Goal: Task Accomplishment & Management: Manage account settings

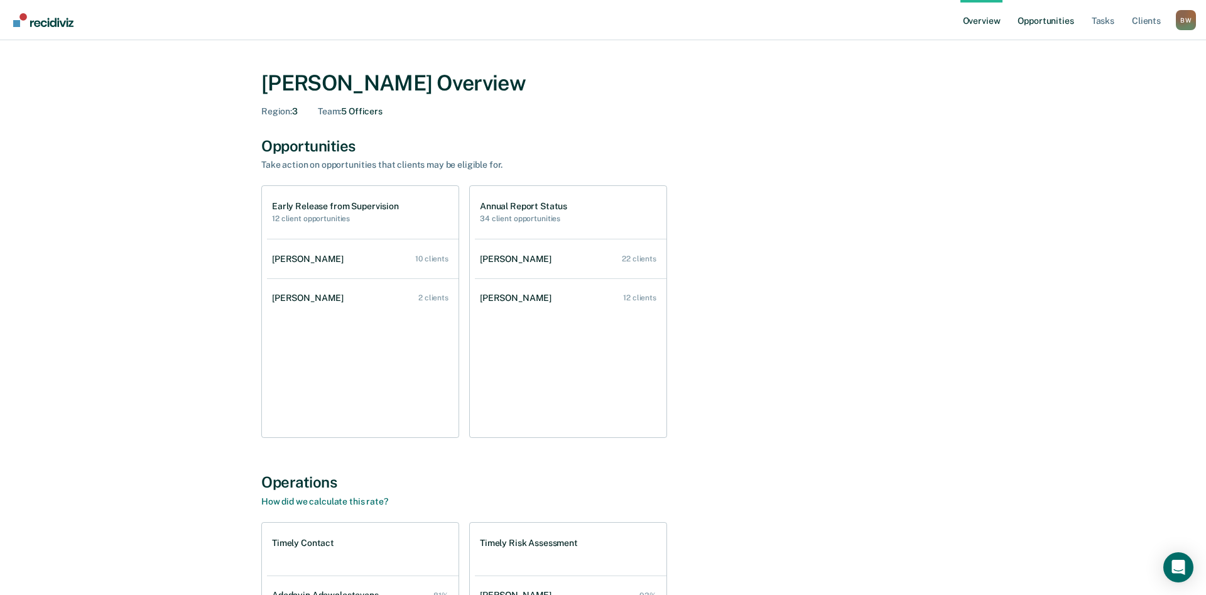
click at [1036, 24] on link "Opportunities" at bounding box center [1045, 20] width 61 height 40
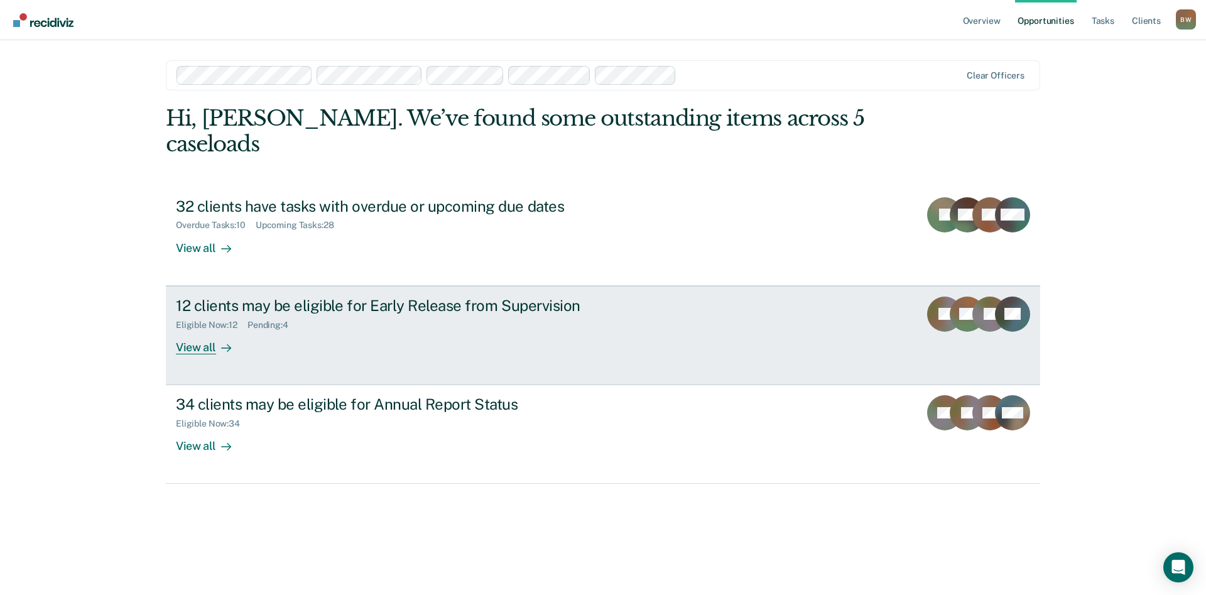
click at [414, 296] on div "12 clients may be eligible for Early Release from Supervision" at bounding box center [396, 305] width 441 height 18
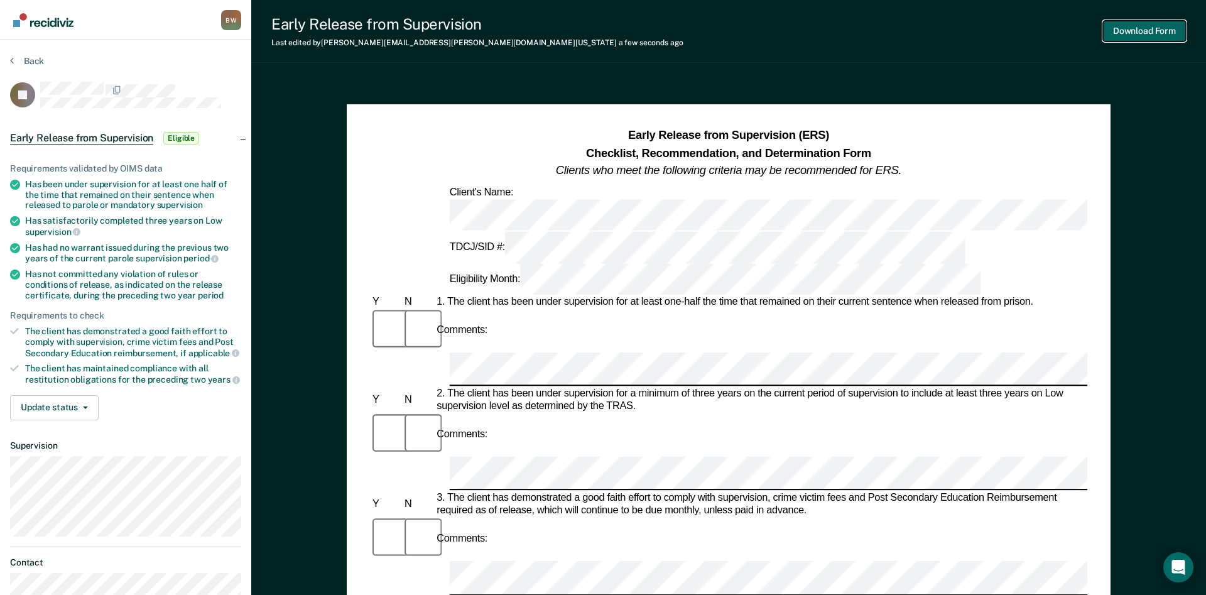
click at [1130, 32] on button "Download Form" at bounding box center [1144, 31] width 83 height 21
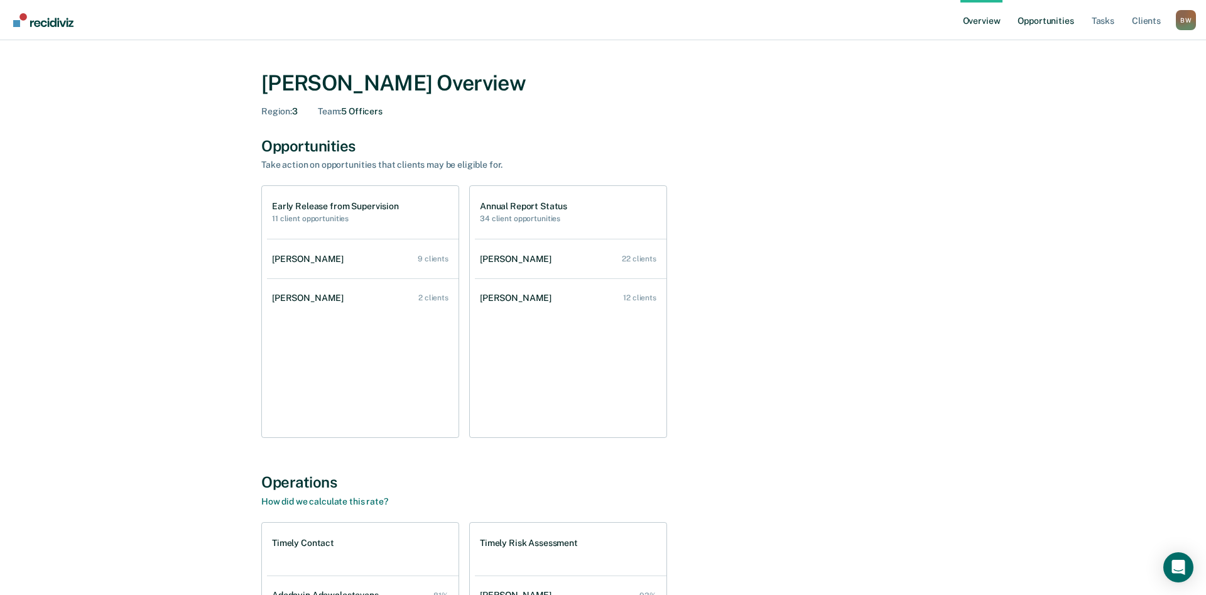
click at [1039, 20] on link "Opportunities" at bounding box center [1045, 20] width 61 height 40
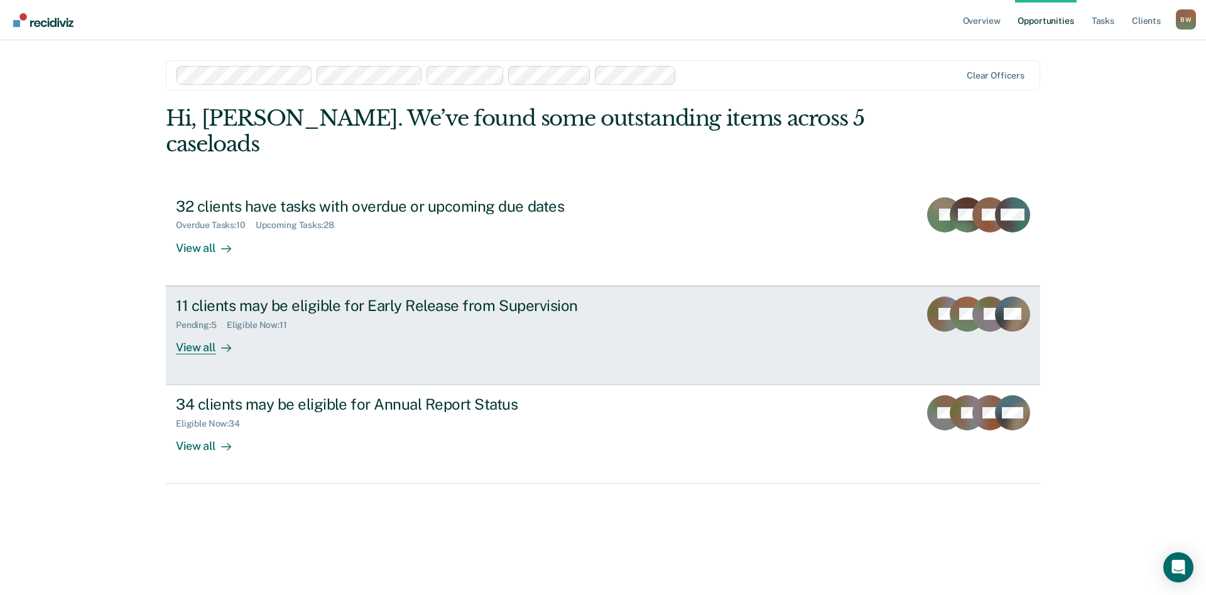
click at [281, 296] on div "11 clients may be eligible for Early Release from Supervision" at bounding box center [396, 305] width 441 height 18
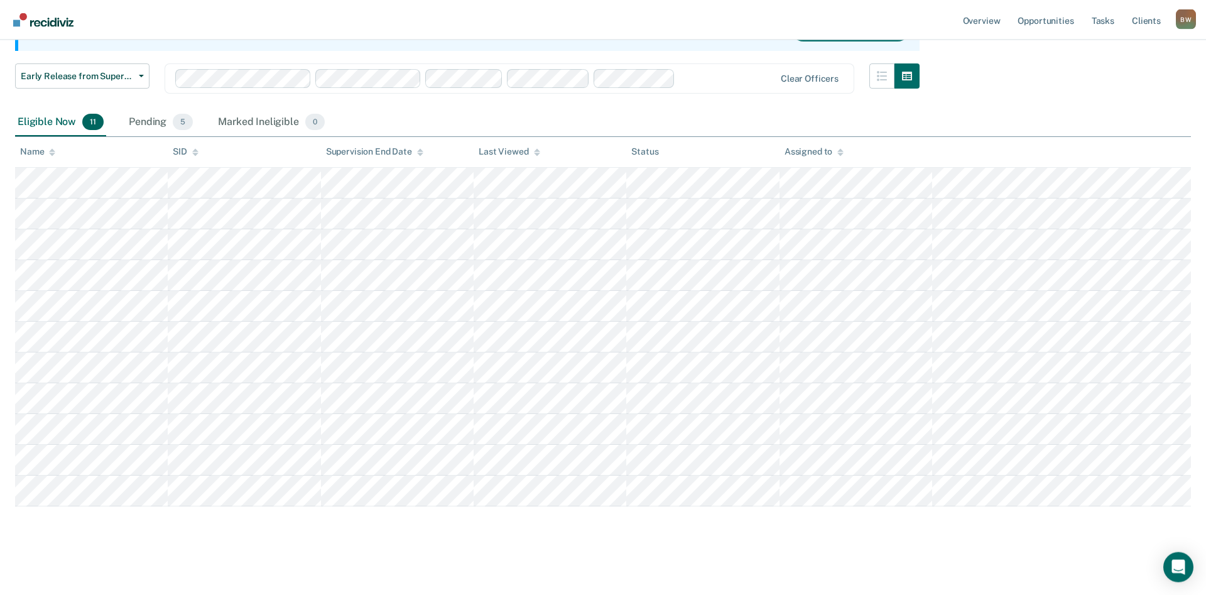
scroll to position [151, 0]
click at [181, 120] on span "5" at bounding box center [183, 120] width 20 height 16
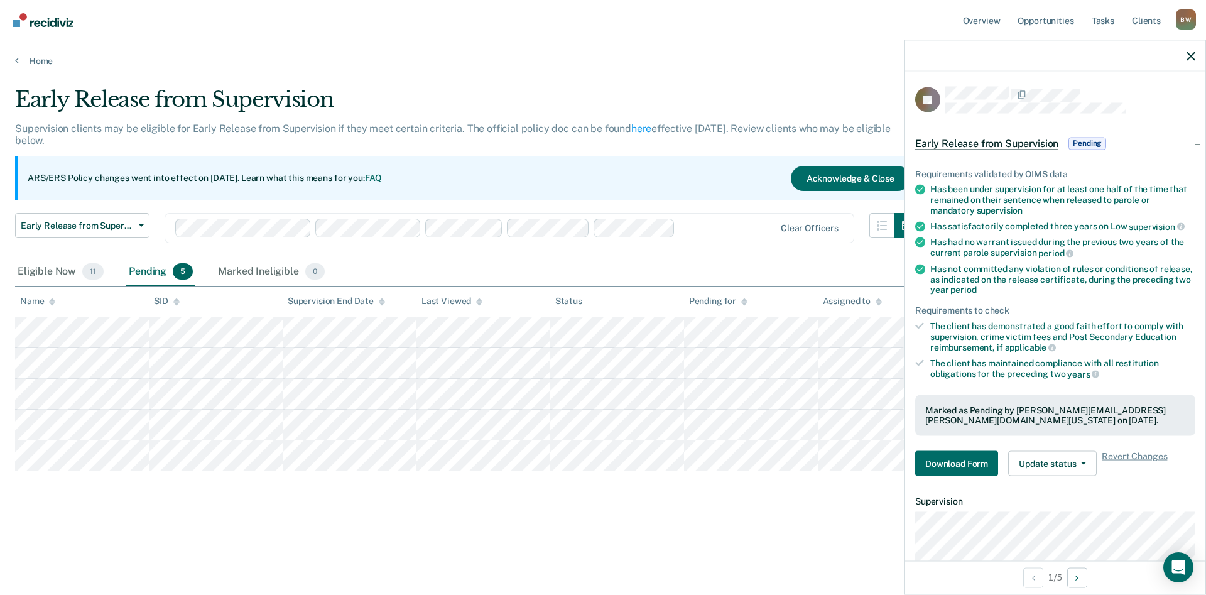
click at [1098, 142] on span "Pending" at bounding box center [1087, 143] width 38 height 13
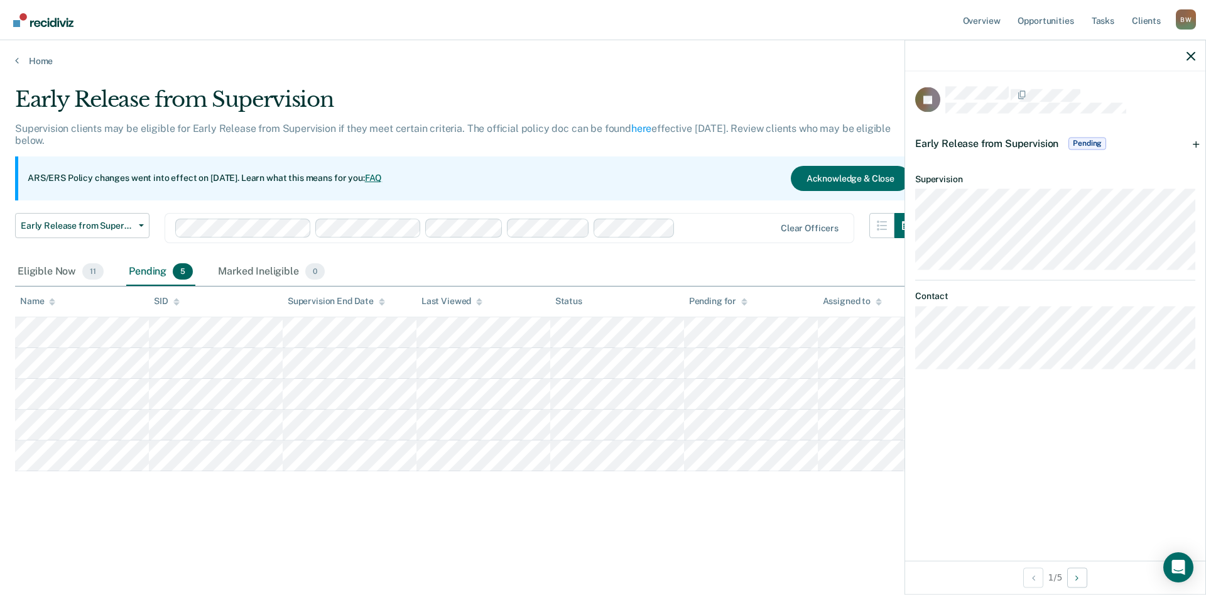
click at [597, 80] on main "Early Release from Supervision Supervision clients may be eligible for Early Re…" at bounding box center [603, 329] width 1206 height 524
click at [1187, 54] on icon "button" at bounding box center [1190, 55] width 9 height 9
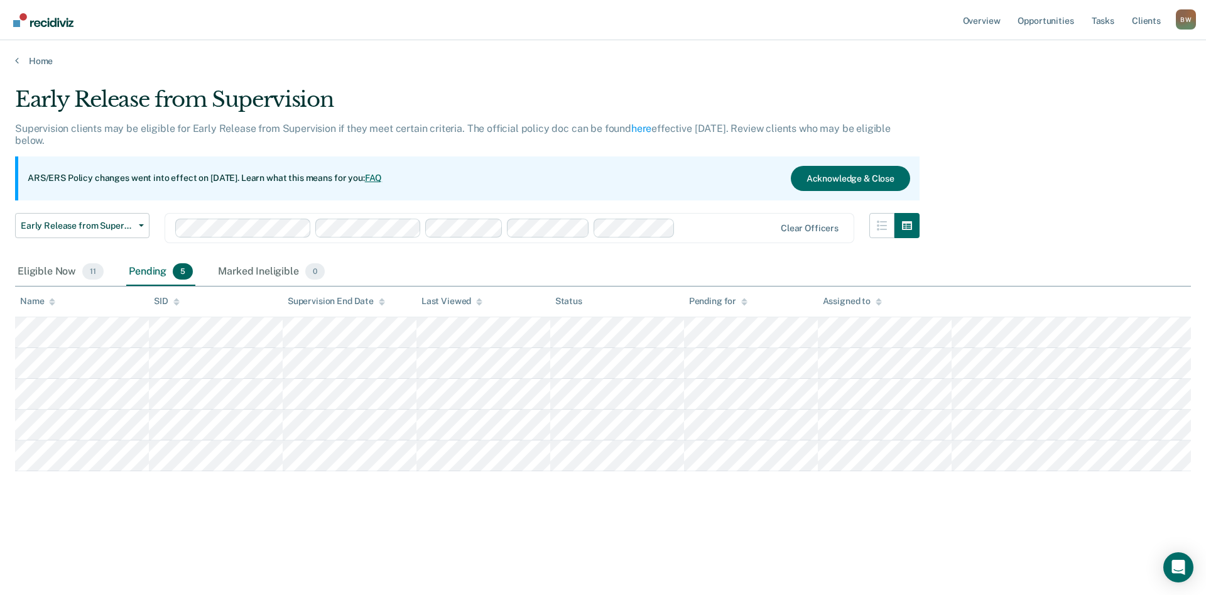
click at [744, 49] on div "Home" at bounding box center [603, 53] width 1206 height 26
click at [95, 278] on span "11" at bounding box center [92, 271] width 21 height 16
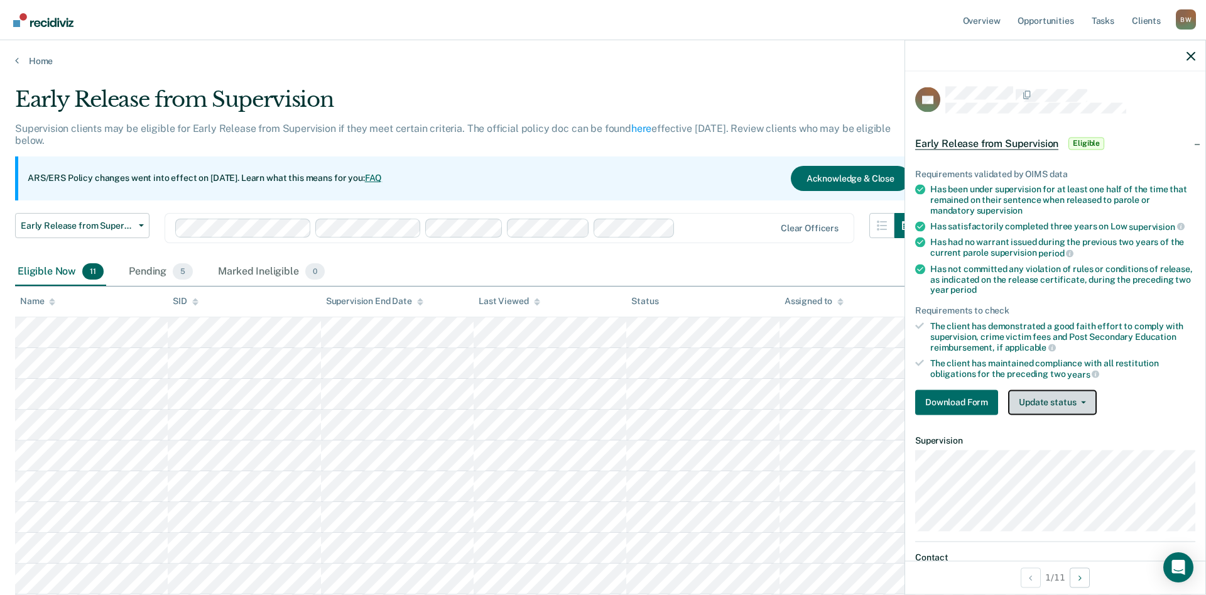
click at [1084, 402] on button "Update status" at bounding box center [1052, 401] width 89 height 25
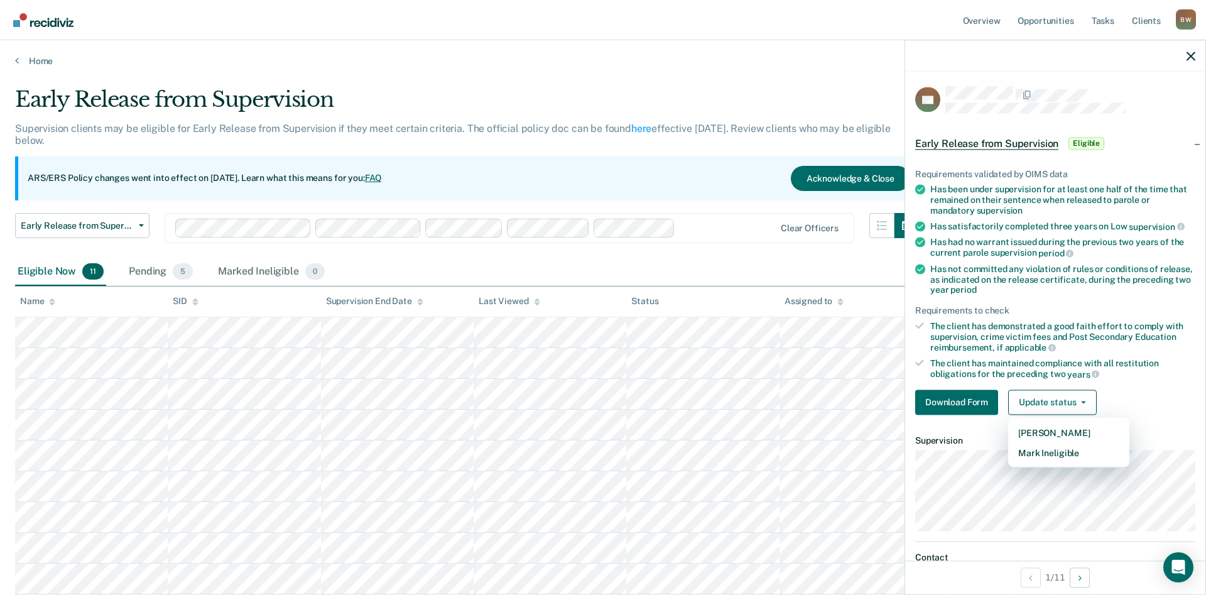
click at [1116, 355] on ul "Requirements validated by OIMS data Has been under supervision for at least one…" at bounding box center [1055, 273] width 280 height 211
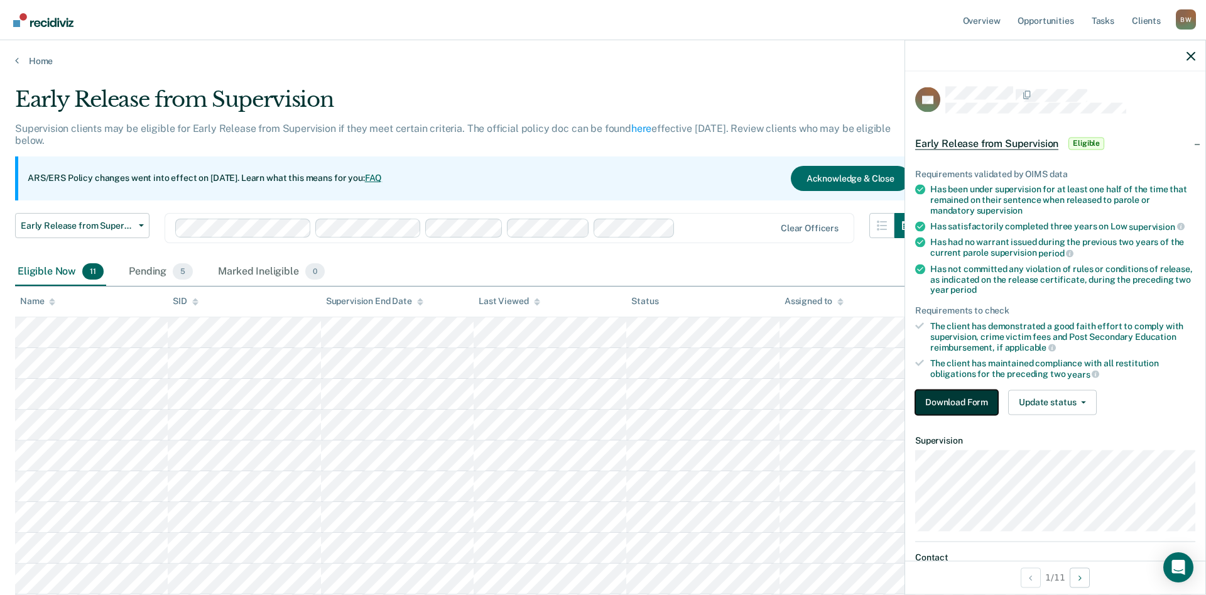
click at [945, 401] on button "Download Form" at bounding box center [956, 401] width 83 height 25
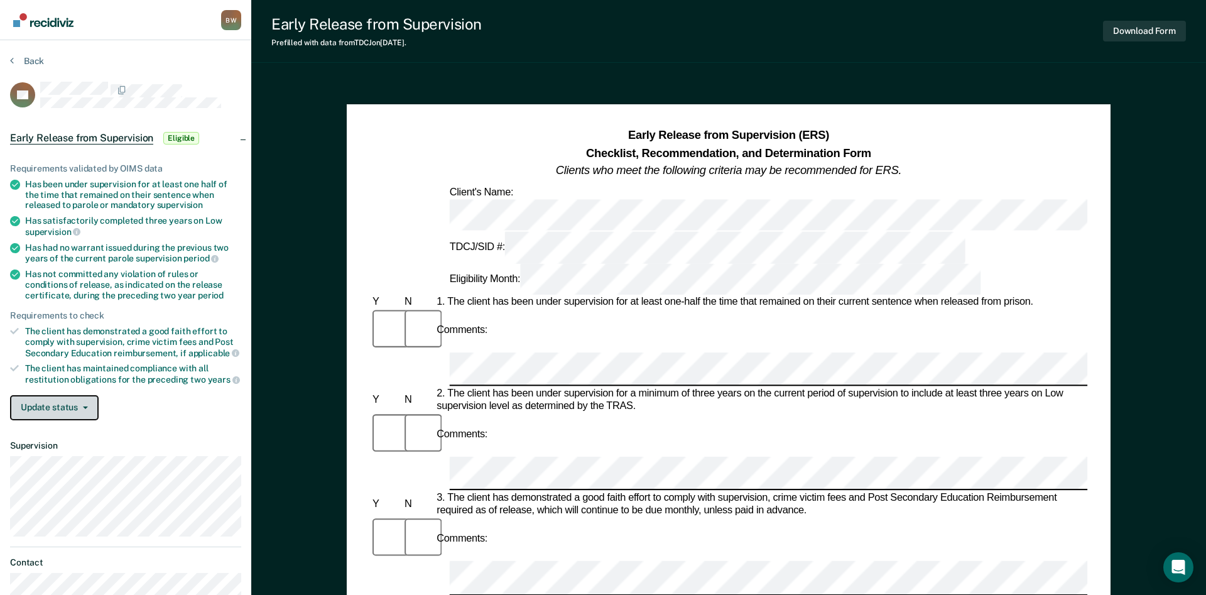
click at [89, 411] on button "Update status" at bounding box center [54, 407] width 89 height 25
click at [70, 435] on button "[PERSON_NAME]" at bounding box center [70, 438] width 121 height 20
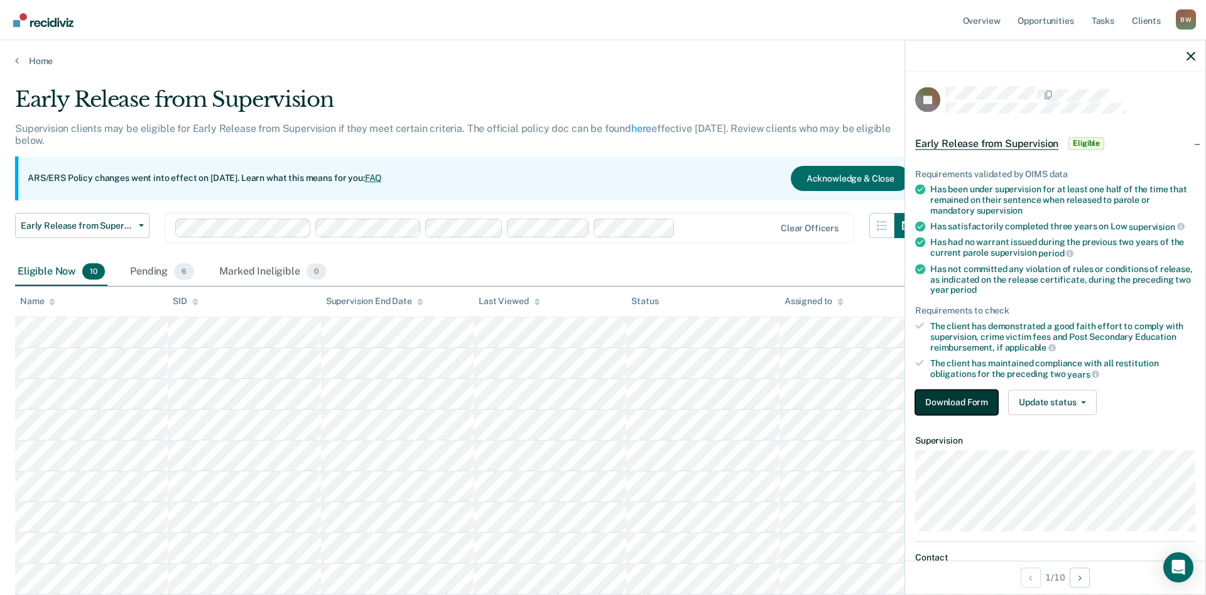
click at [929, 393] on button "Download Form" at bounding box center [956, 401] width 83 height 25
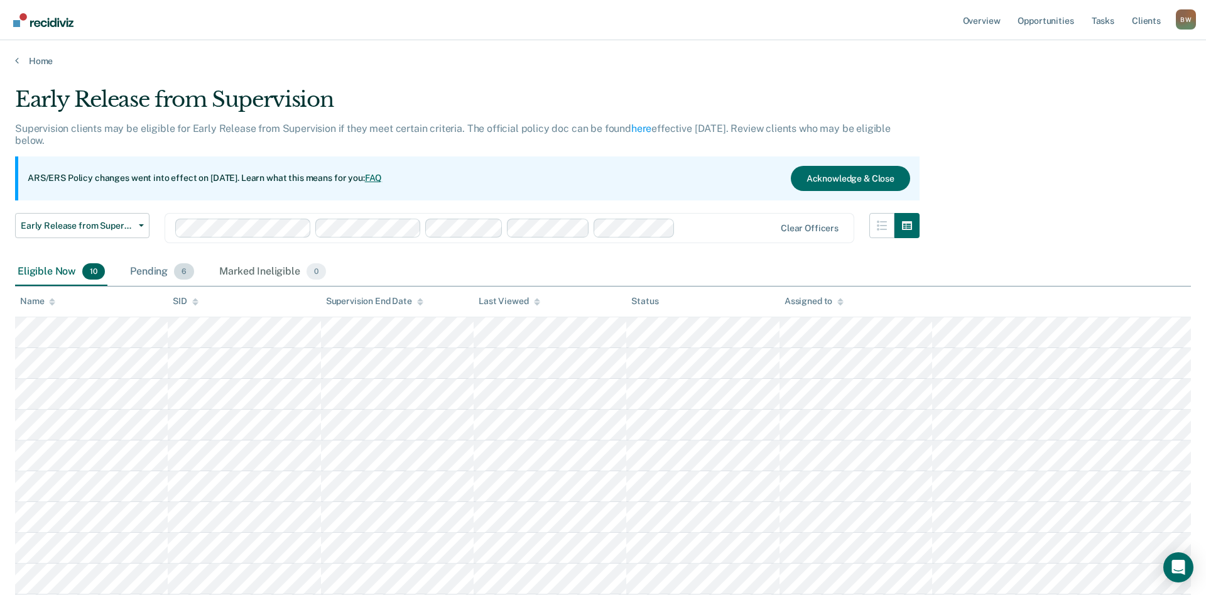
click at [159, 269] on div "Pending 6" at bounding box center [161, 272] width 69 height 28
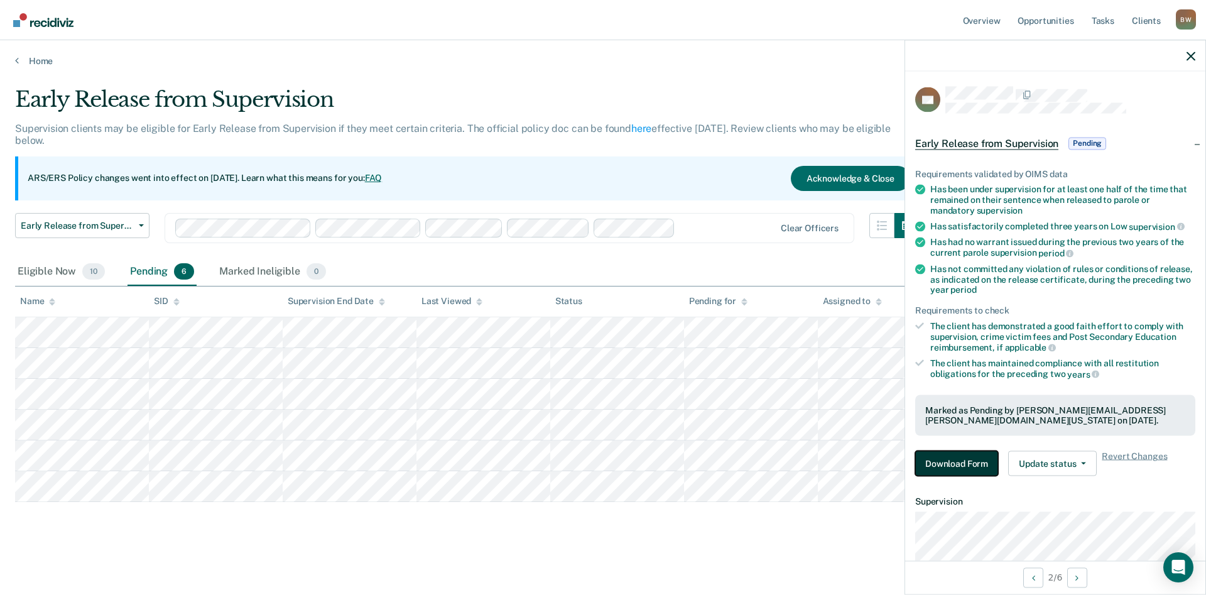
click at [947, 462] on button "Download Form" at bounding box center [956, 463] width 83 height 25
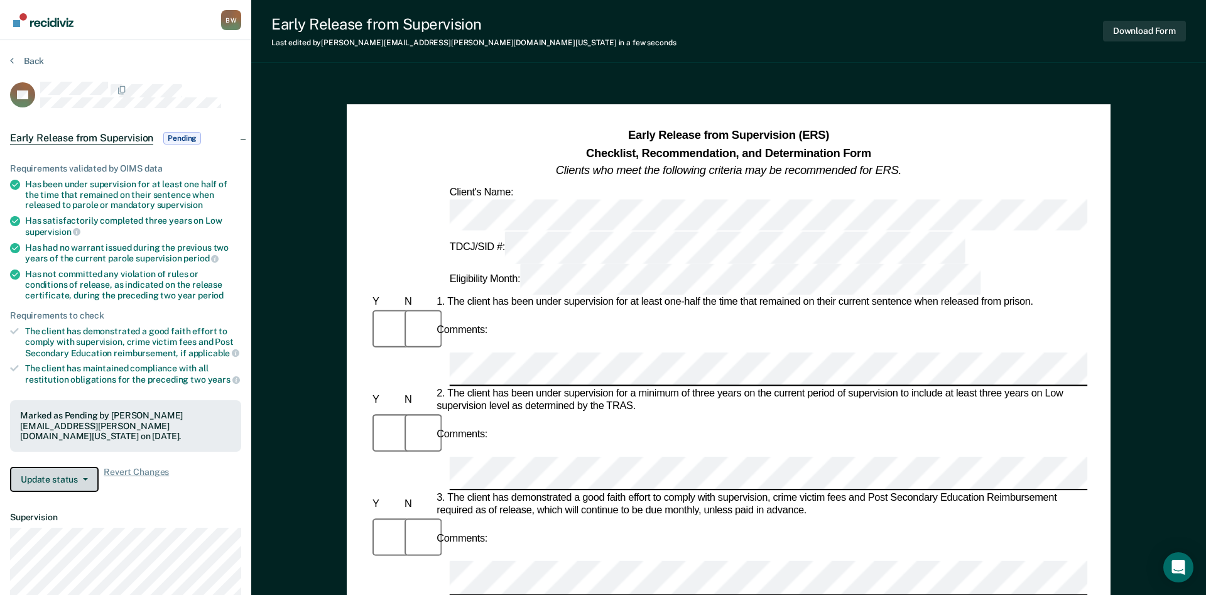
click at [86, 480] on button "Update status" at bounding box center [54, 479] width 89 height 25
click at [149, 493] on div "Requirements validated by OIMS data Has been under supervision for at least one…" at bounding box center [125, 322] width 251 height 359
click at [1153, 27] on button "Download Form" at bounding box center [1144, 31] width 83 height 21
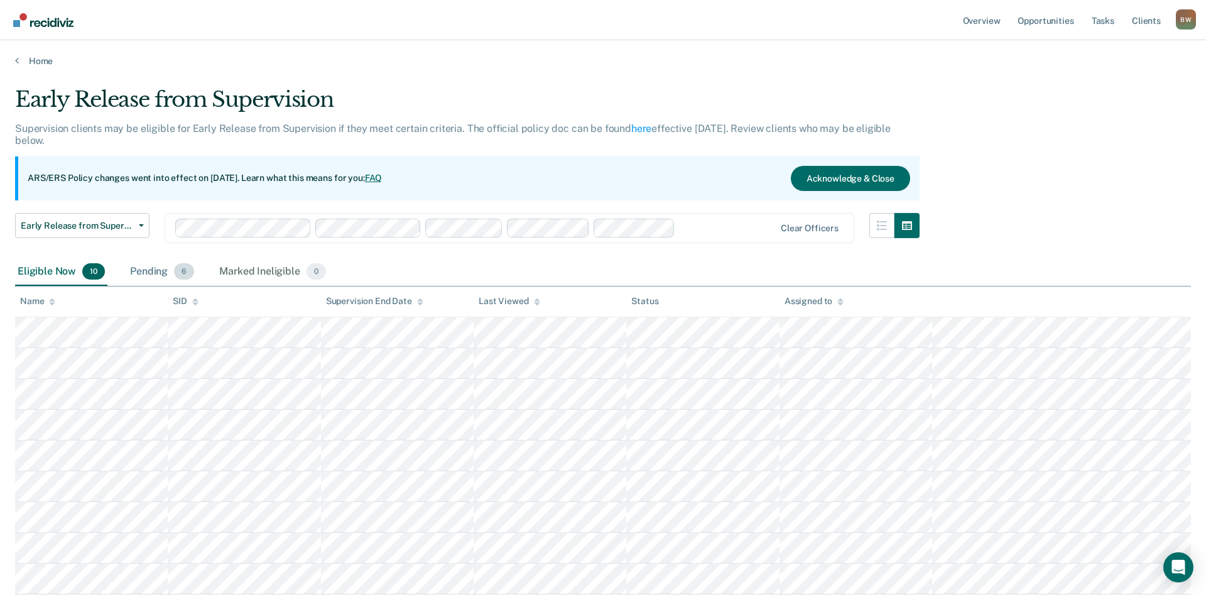
click at [148, 271] on div "Pending 6" at bounding box center [161, 272] width 69 height 28
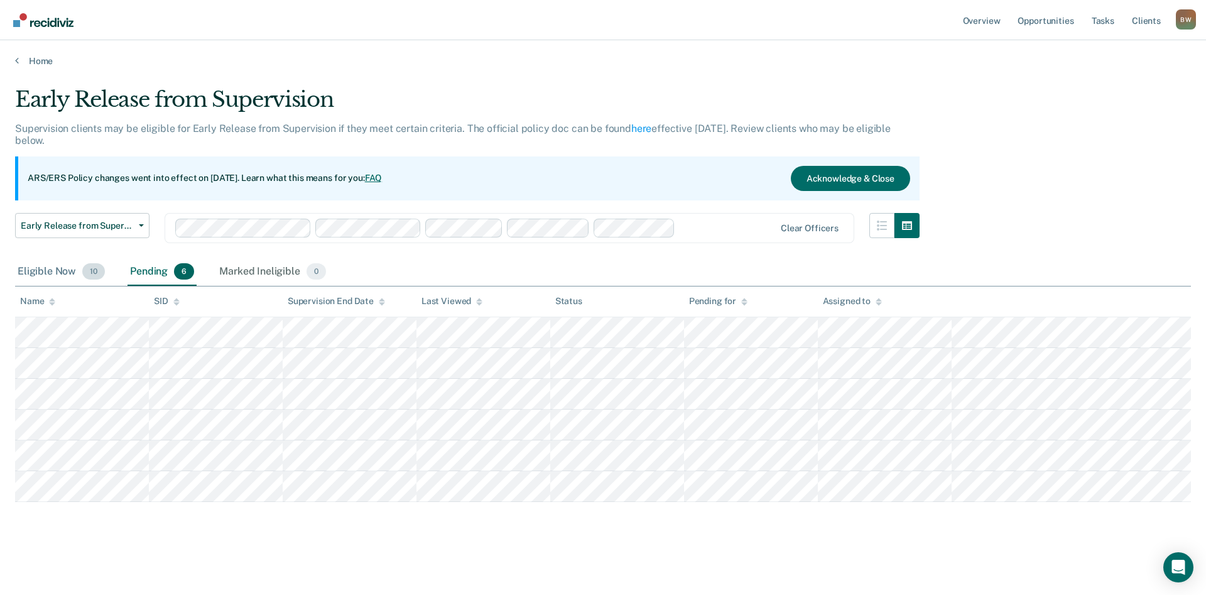
click at [94, 271] on span "10" at bounding box center [93, 271] width 23 height 16
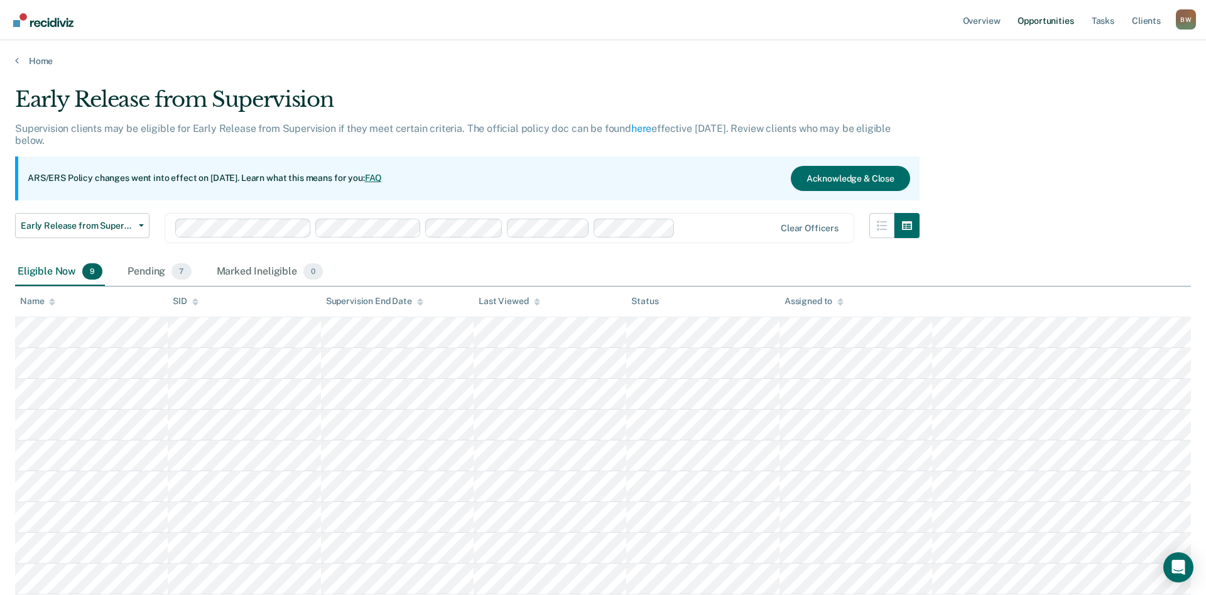
click at [1030, 22] on link "Opportunities" at bounding box center [1045, 20] width 61 height 40
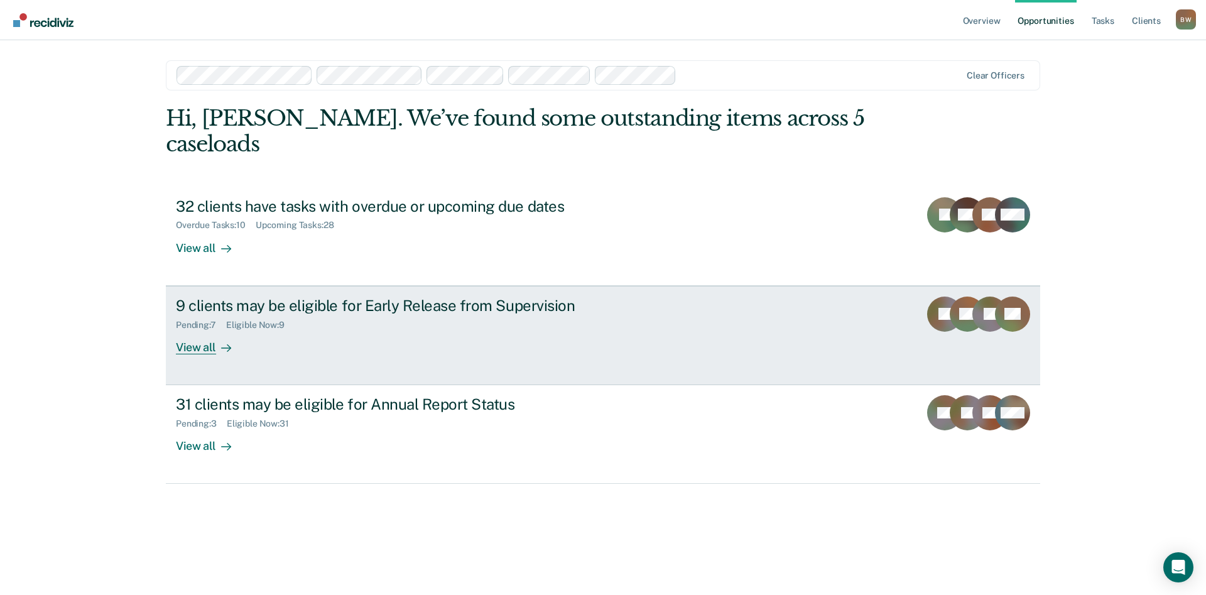
click at [257, 296] on div "9 clients may be eligible for Early Release from Supervision" at bounding box center [396, 305] width 441 height 18
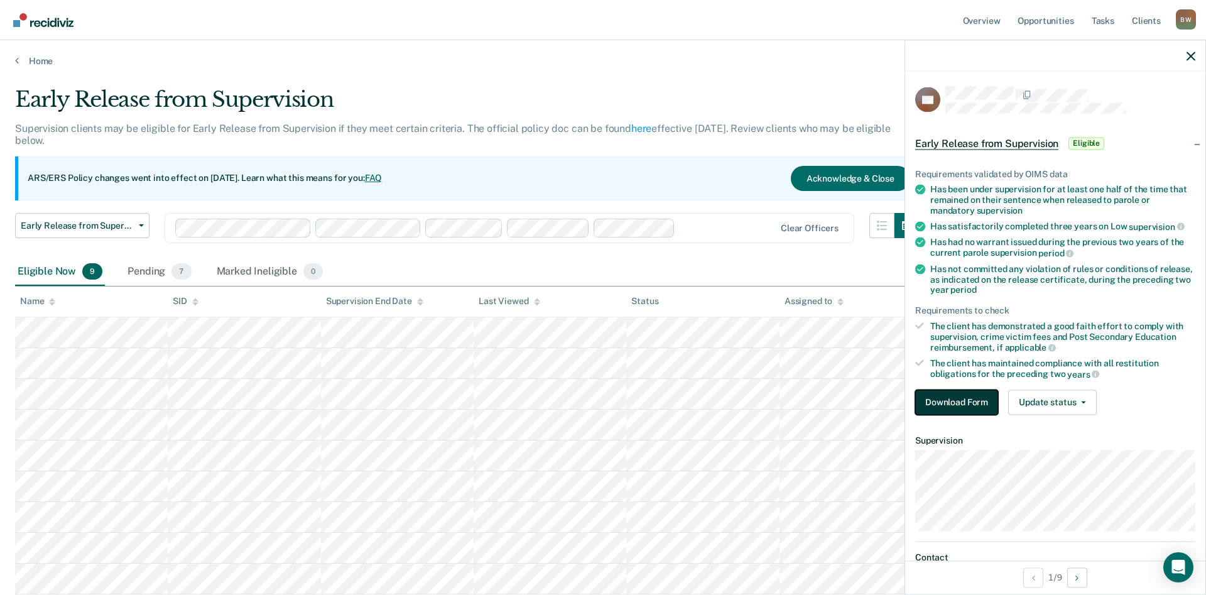
click at [947, 404] on button "Download Form" at bounding box center [956, 401] width 83 height 25
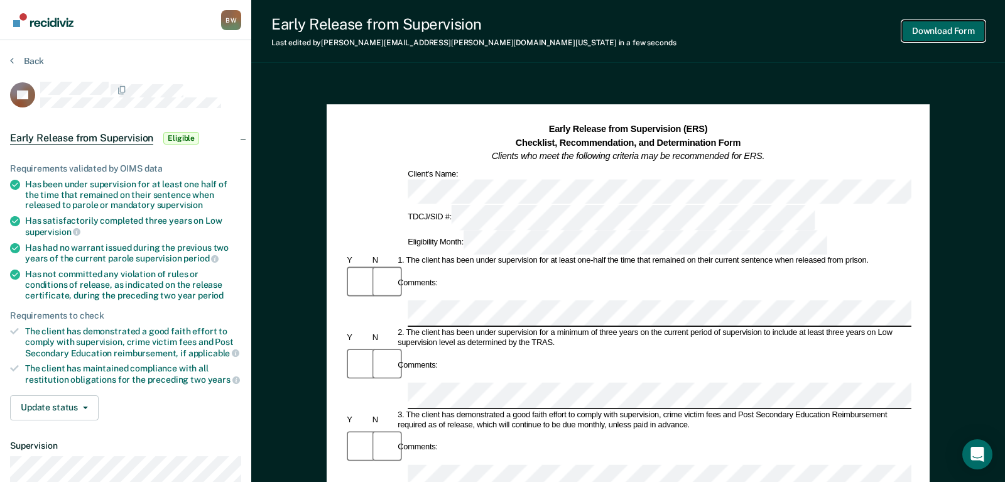
click at [938, 33] on button "Download Form" at bounding box center [943, 31] width 83 height 21
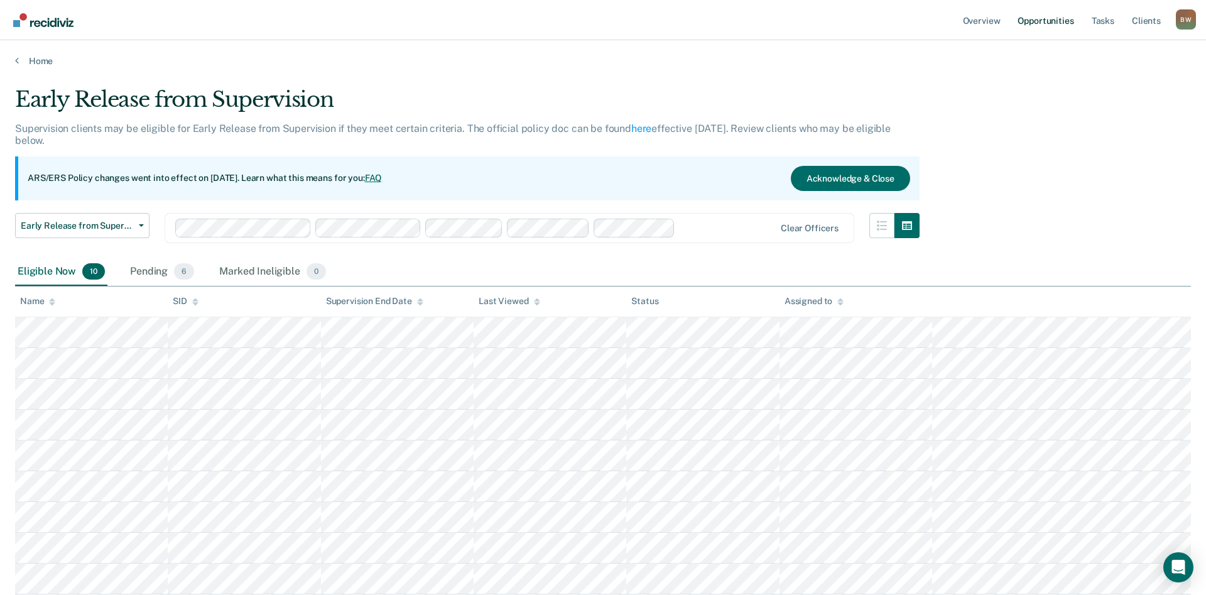
click at [1035, 24] on link "Opportunities" at bounding box center [1045, 20] width 61 height 40
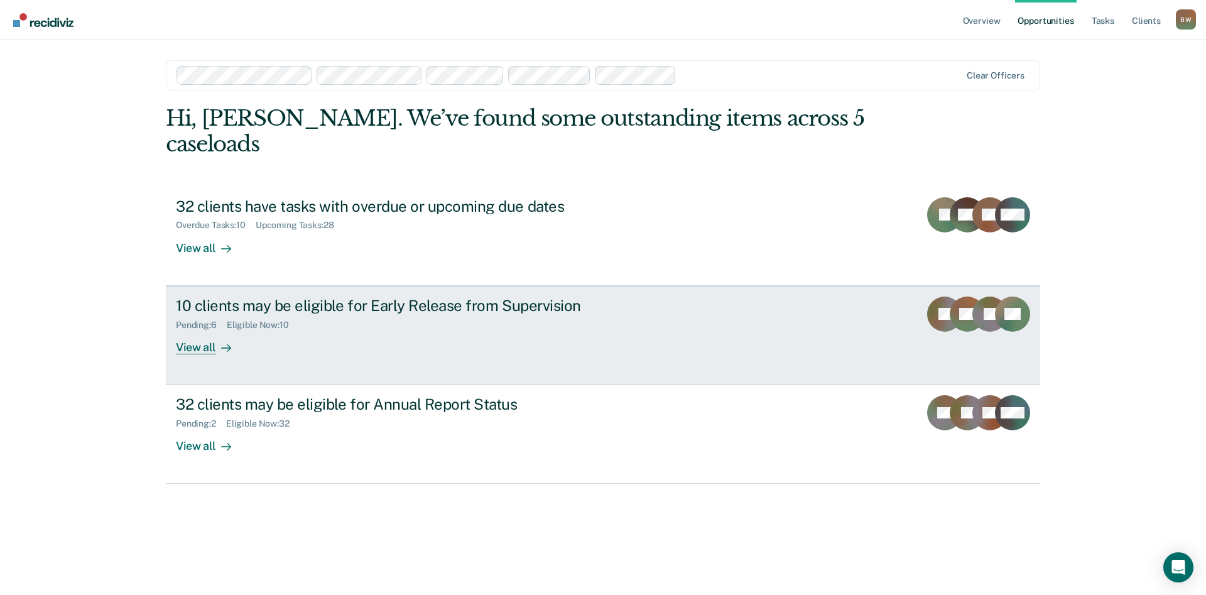
click at [190, 330] on div "View all" at bounding box center [211, 342] width 70 height 24
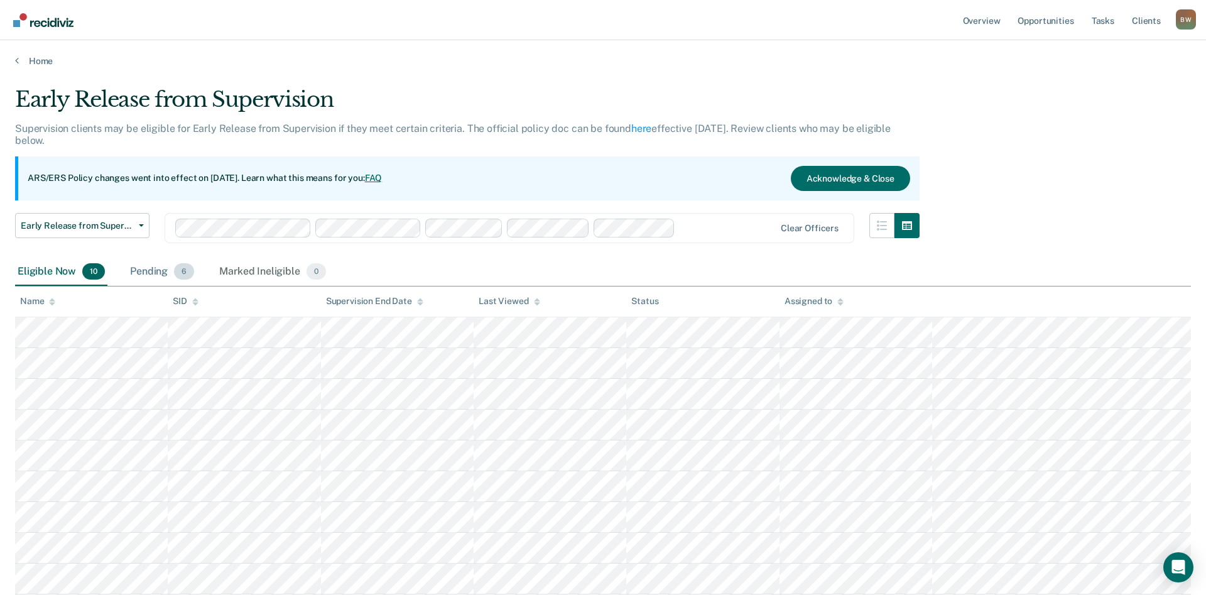
click at [185, 272] on span "6" at bounding box center [184, 271] width 20 height 16
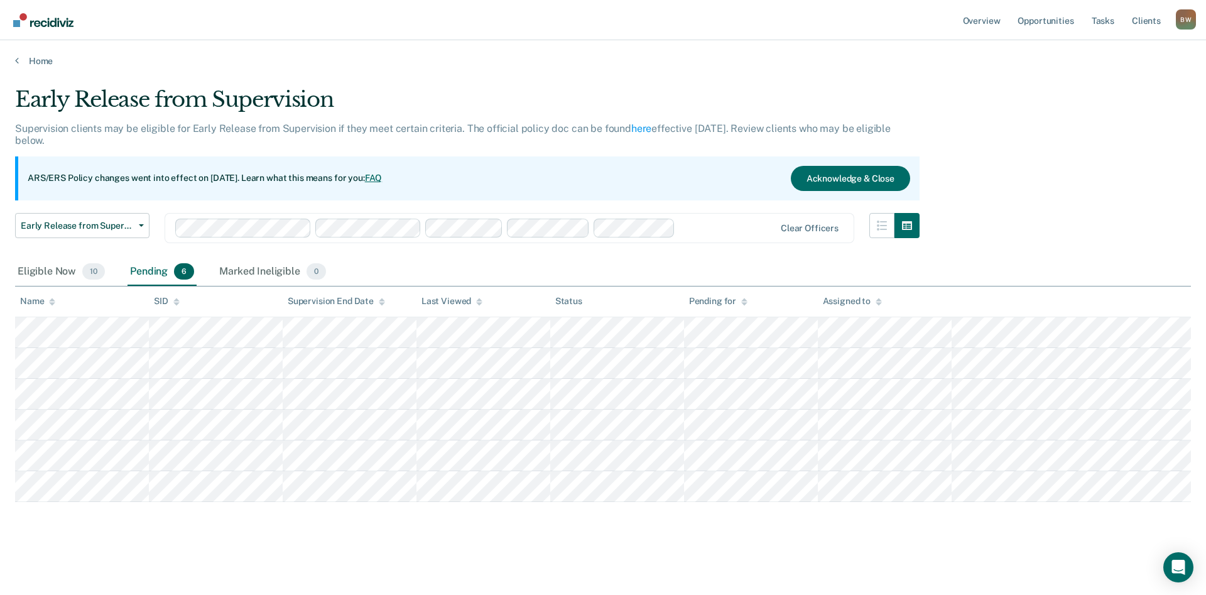
click at [185, 272] on span "6" at bounding box center [184, 271] width 20 height 16
click at [182, 273] on span "6" at bounding box center [184, 271] width 20 height 16
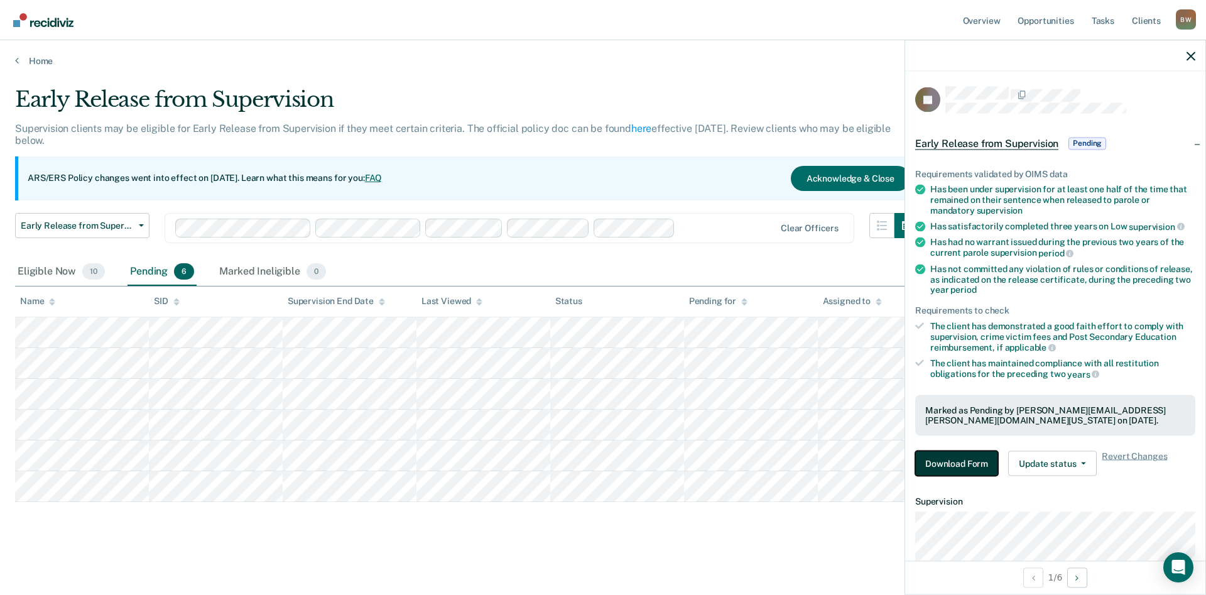
click at [960, 461] on button "Download Form" at bounding box center [956, 463] width 83 height 25
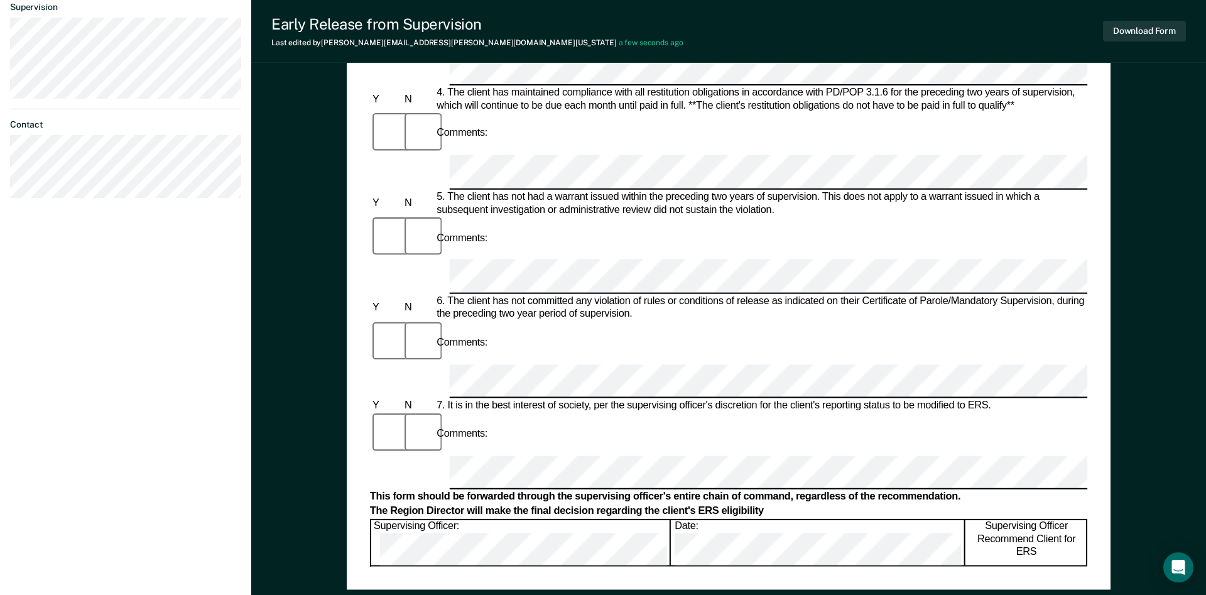
scroll to position [411, 0]
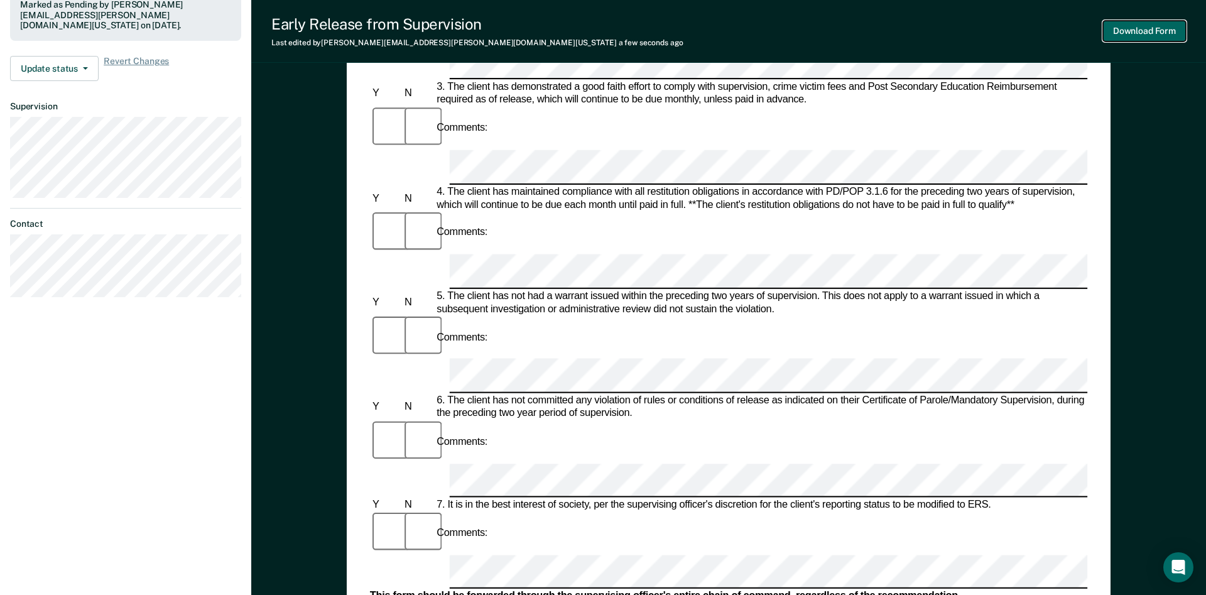
click at [1148, 36] on button "Download Form" at bounding box center [1144, 31] width 83 height 21
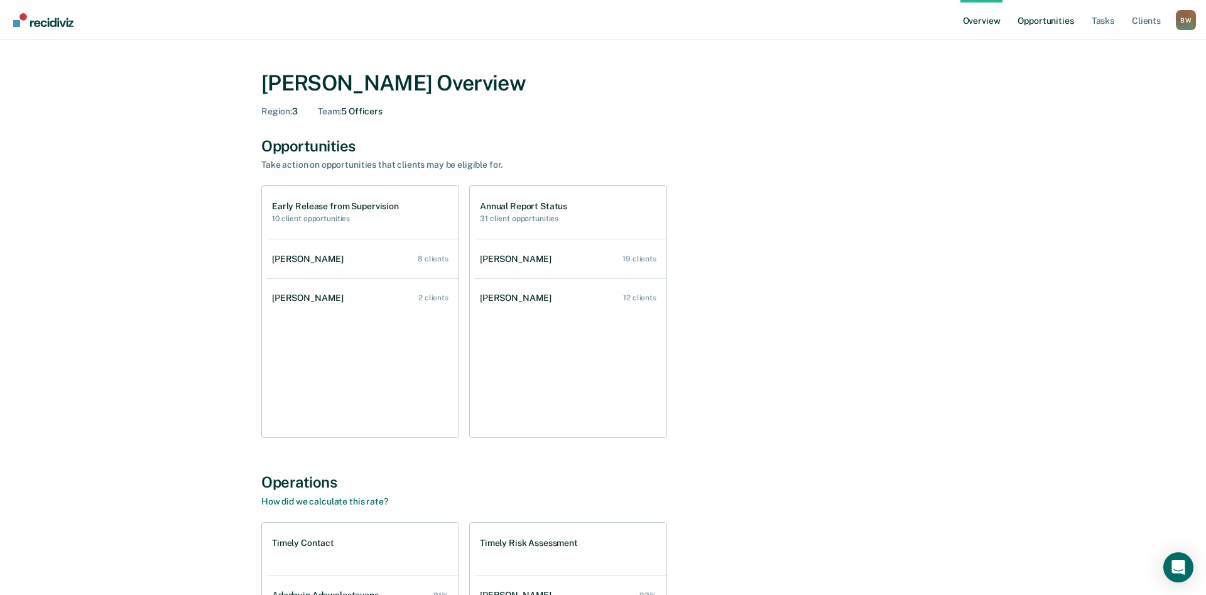
click at [1033, 22] on link "Opportunities" at bounding box center [1045, 20] width 61 height 40
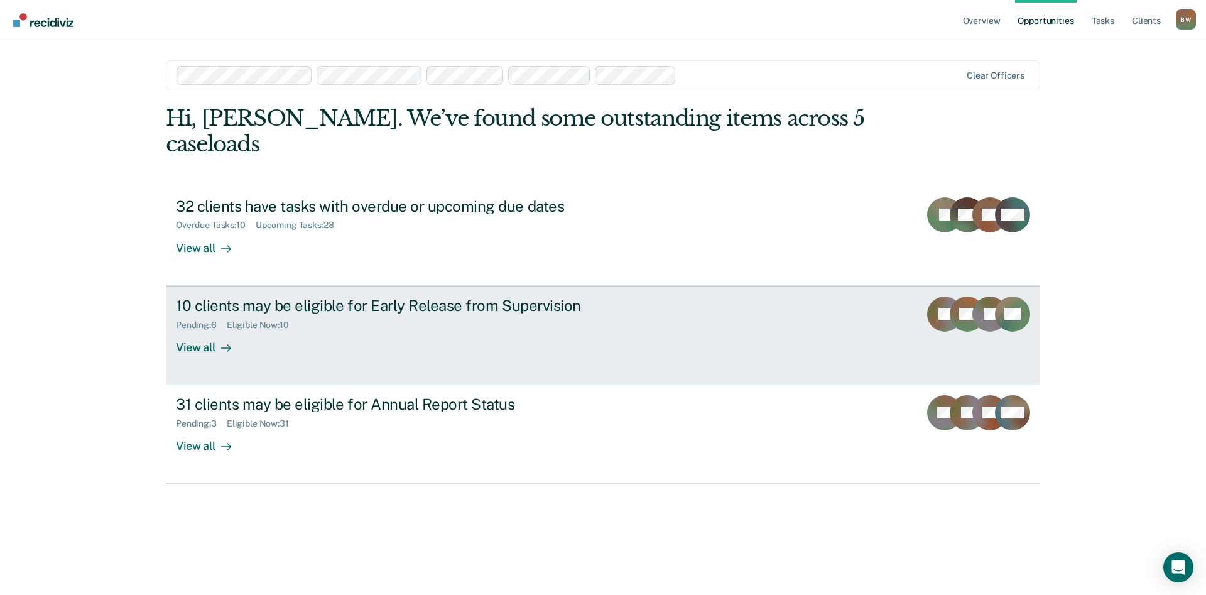
click at [252, 296] on div "10 clients may be eligible for Early Release from Supervision" at bounding box center [396, 305] width 441 height 18
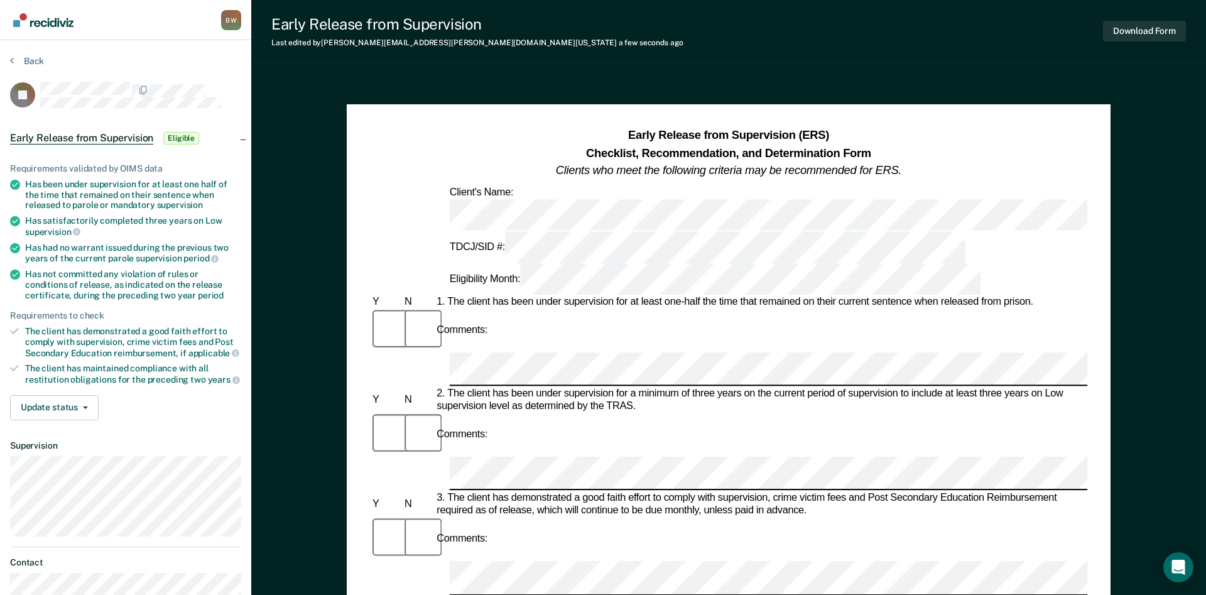
click at [496, 413] on div "Comments:" at bounding box center [728, 434] width 717 height 43
click at [665, 517] on div "Comments:" at bounding box center [728, 556] width 717 height 78
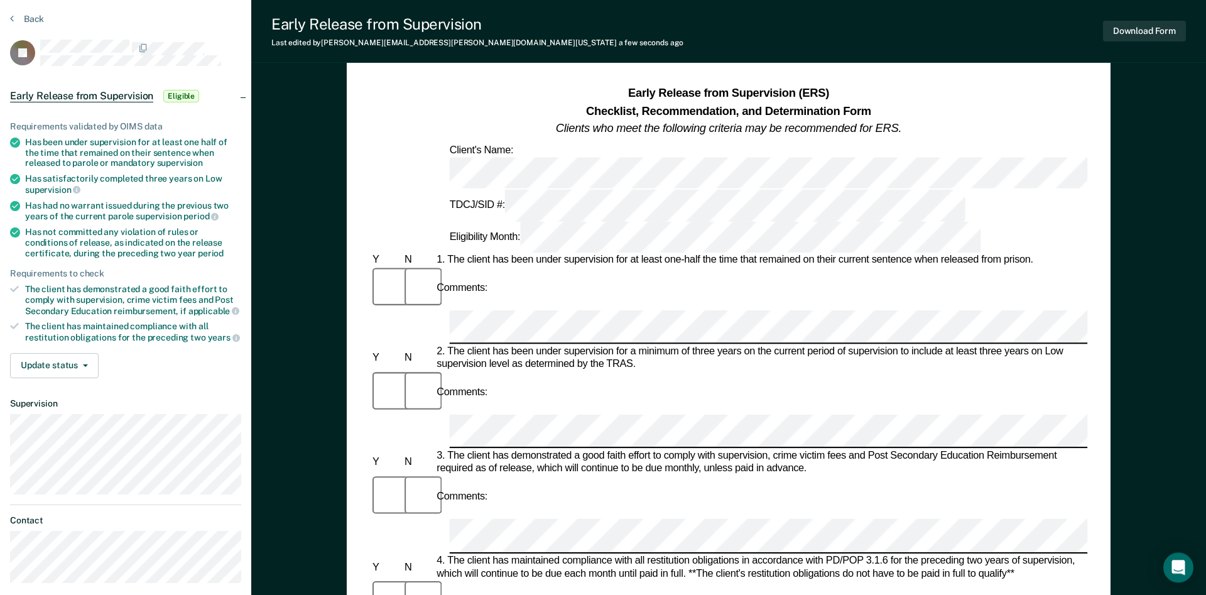
scroll to position [64, 0]
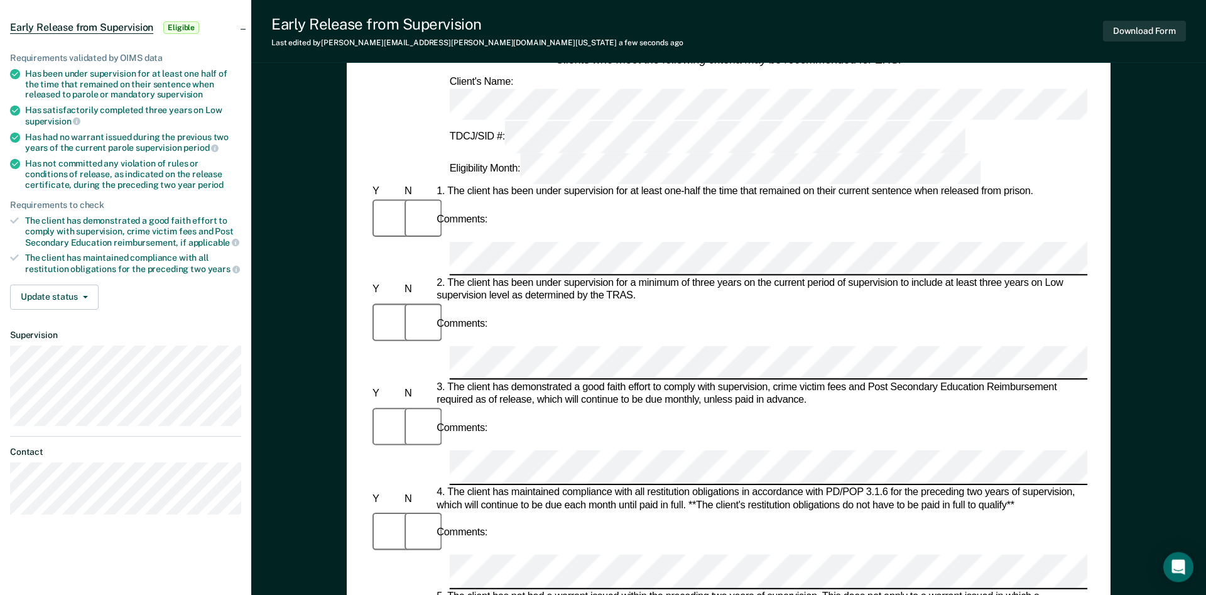
scroll to position [0, 0]
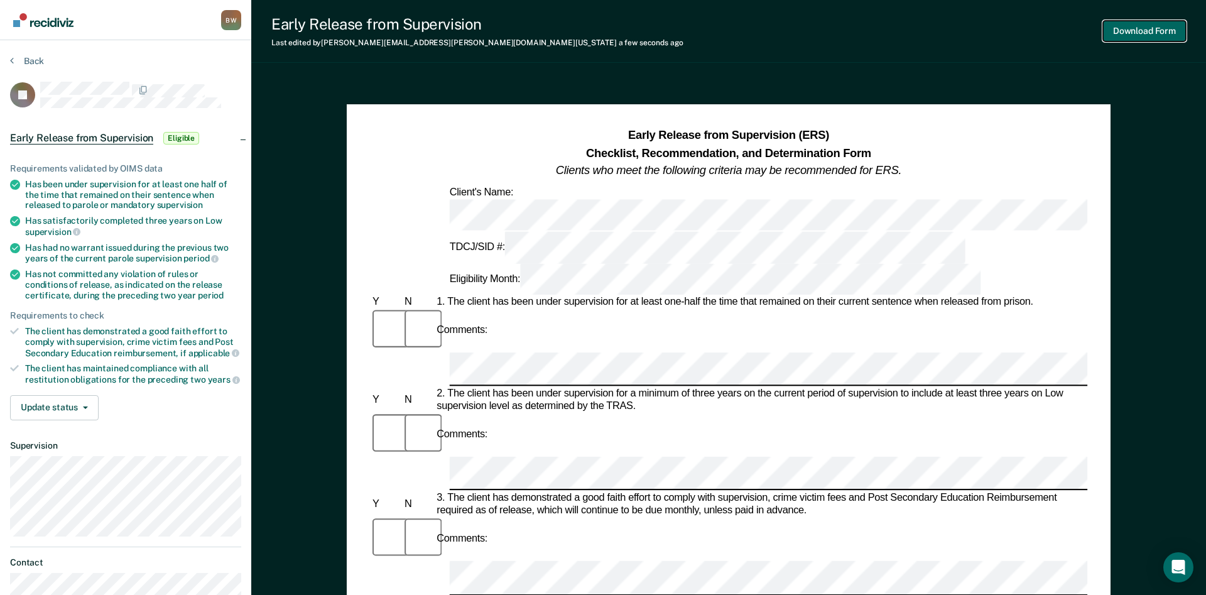
click at [1138, 30] on button "Download Form" at bounding box center [1144, 31] width 83 height 21
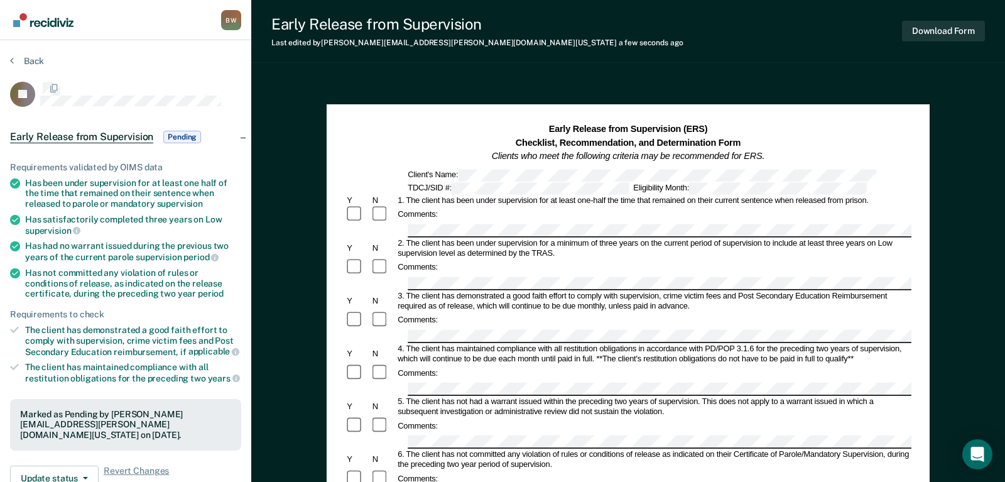
scroll to position [411, 0]
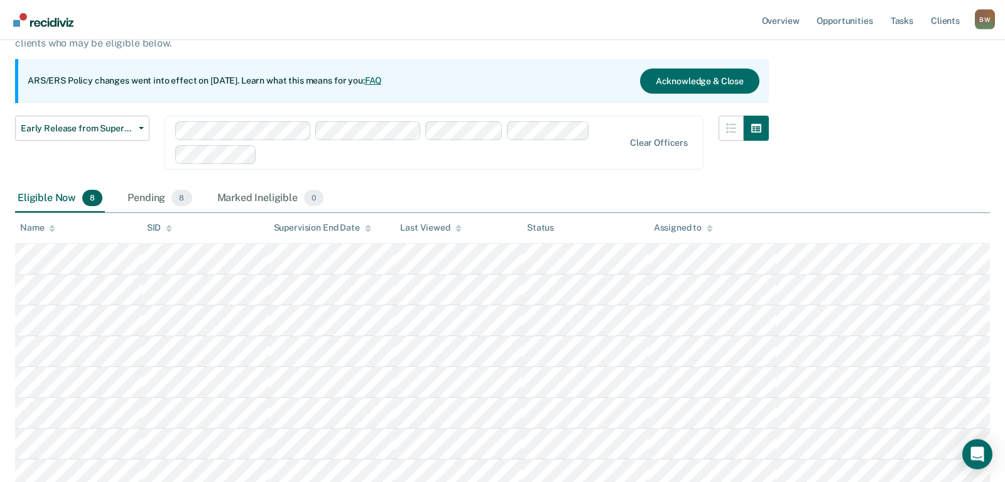
scroll to position [64, 0]
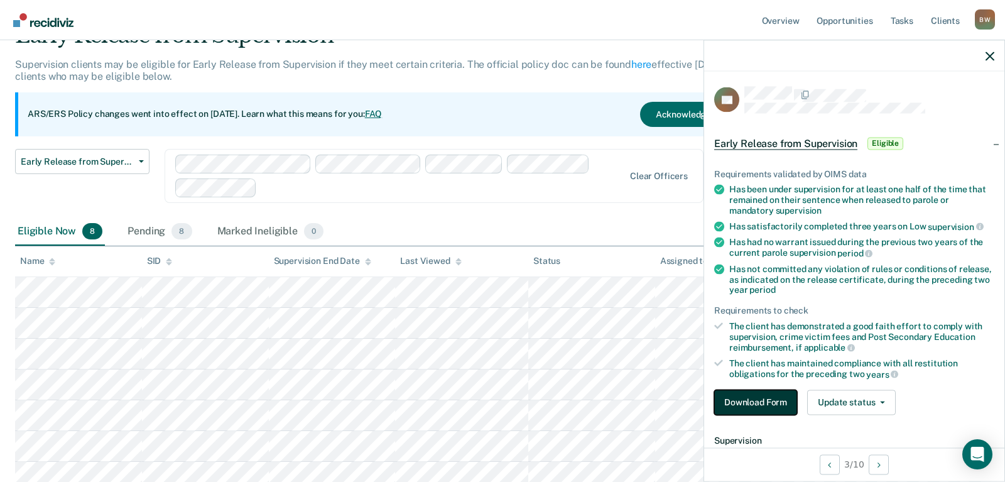
click at [728, 399] on button "Download Form" at bounding box center [755, 401] width 83 height 25
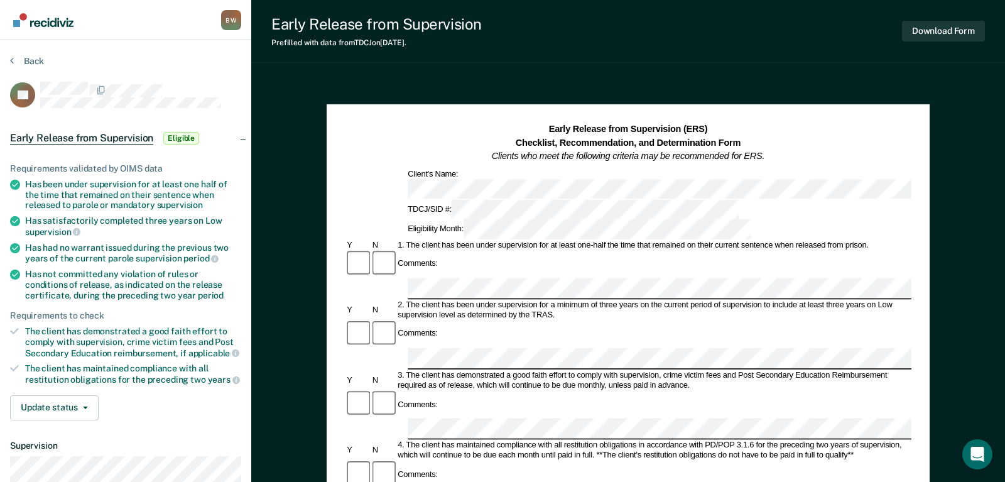
click at [441, 250] on div "Comments:" at bounding box center [628, 264] width 566 height 28
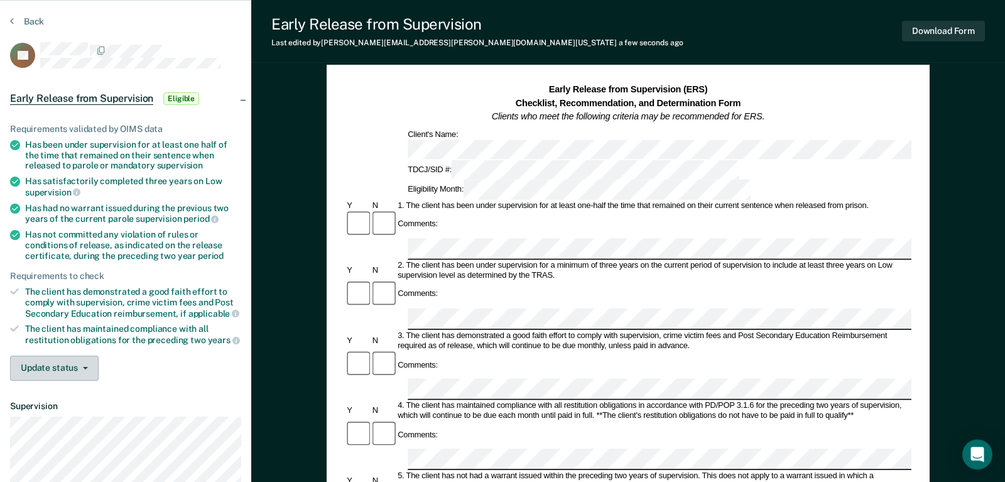
scroll to position [64, 0]
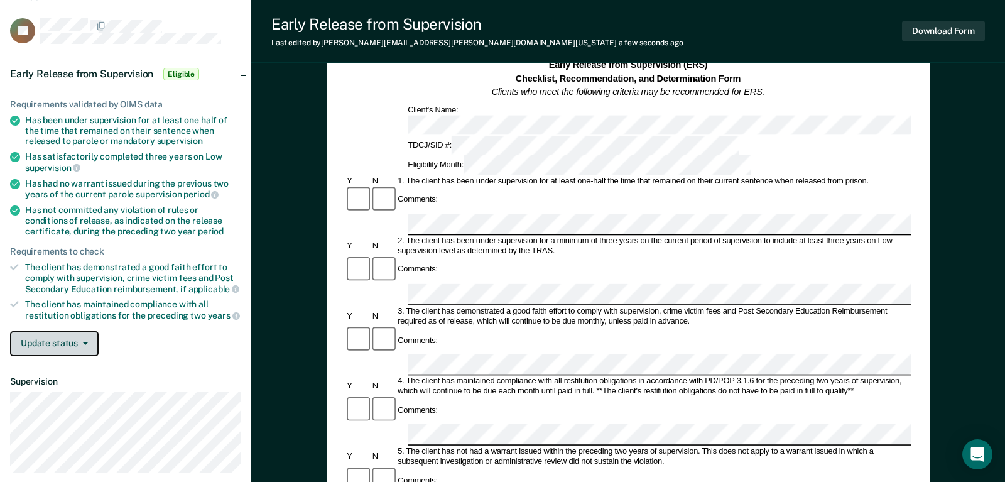
click at [84, 345] on button "Update status" at bounding box center [54, 343] width 89 height 25
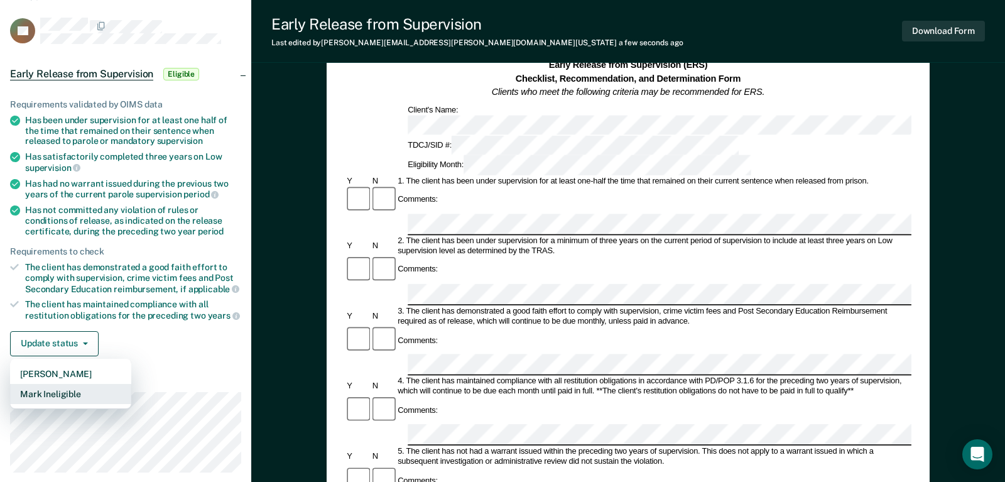
click at [56, 393] on button "Mark Ineligible" at bounding box center [70, 394] width 121 height 20
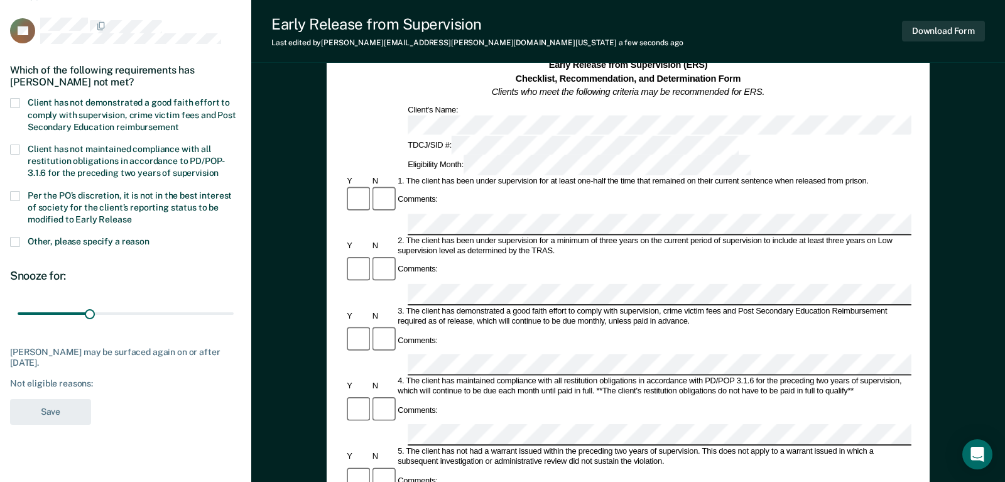
click at [15, 98] on span at bounding box center [15, 103] width 10 height 10
click at [178, 122] on input "Client has not demonstrated a good faith effort to comply with supervision, cri…" at bounding box center [178, 122] width 0 height 0
click at [19, 195] on span at bounding box center [15, 196] width 10 height 10
click at [132, 215] on input "Per the PO’s discretion, it is not in the best interest of society for the clie…" at bounding box center [132, 215] width 0 height 0
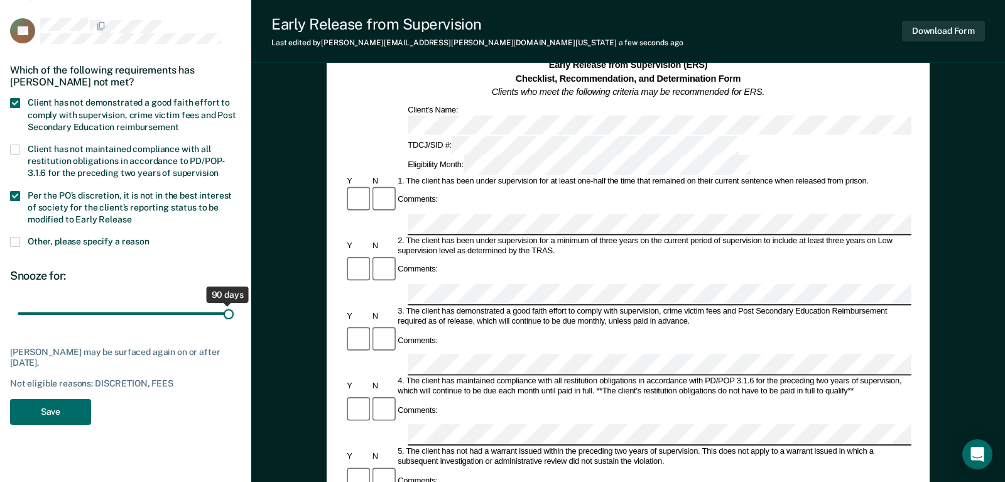
drag, startPoint x: 88, startPoint y: 311, endPoint x: 247, endPoint y: 332, distance: 160.1
type input "90"
click at [234, 325] on input "range" at bounding box center [126, 314] width 216 height 22
click at [57, 408] on button "Save" at bounding box center [50, 412] width 81 height 26
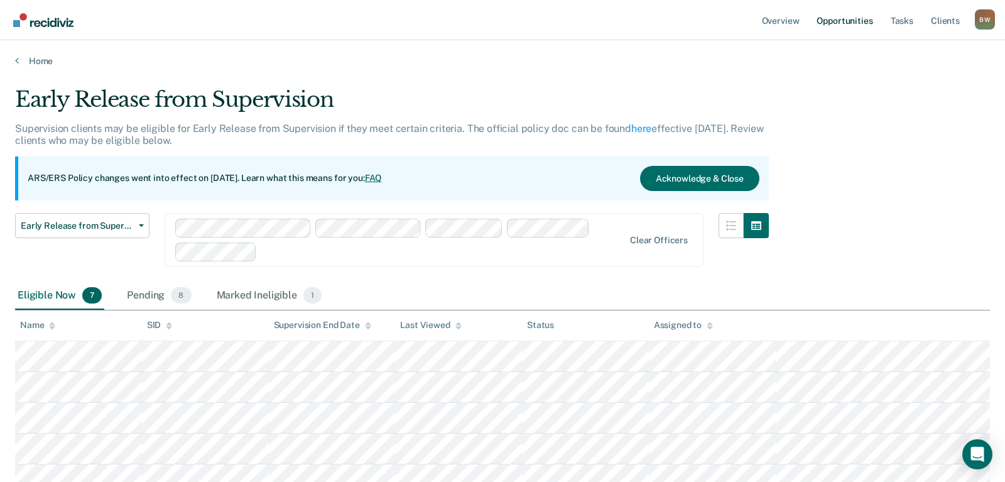
click at [836, 16] on link "Opportunities" at bounding box center [844, 20] width 61 height 40
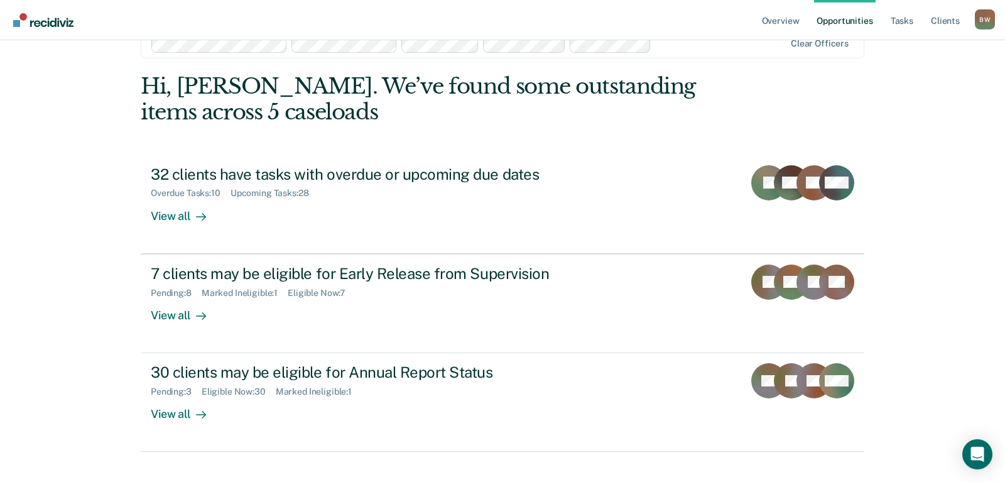
scroll to position [52, 0]
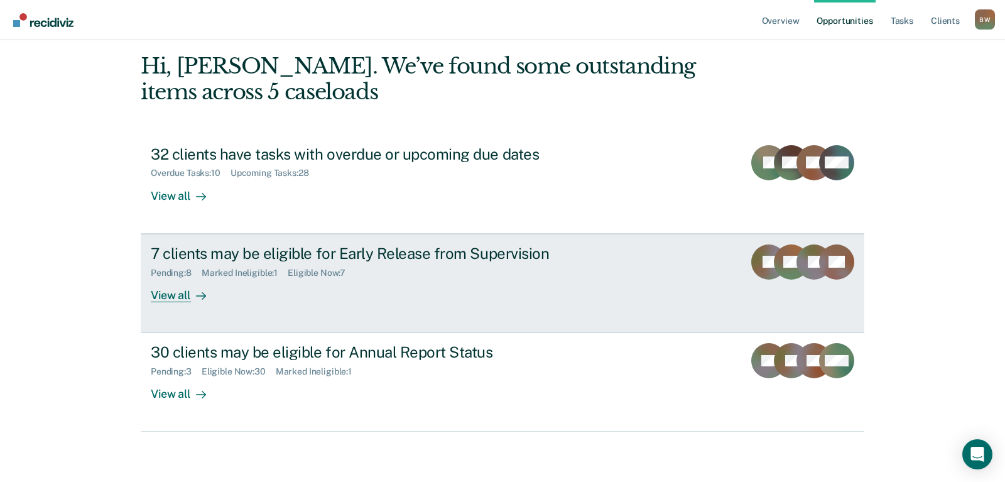
click at [254, 252] on div "7 clients may be eligible for Early Release from Supervision" at bounding box center [371, 253] width 441 height 18
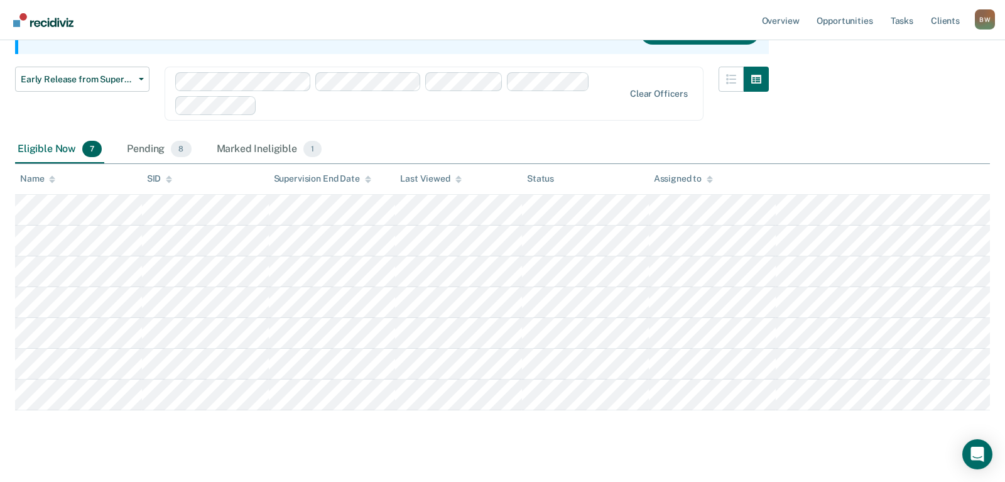
scroll to position [165, 0]
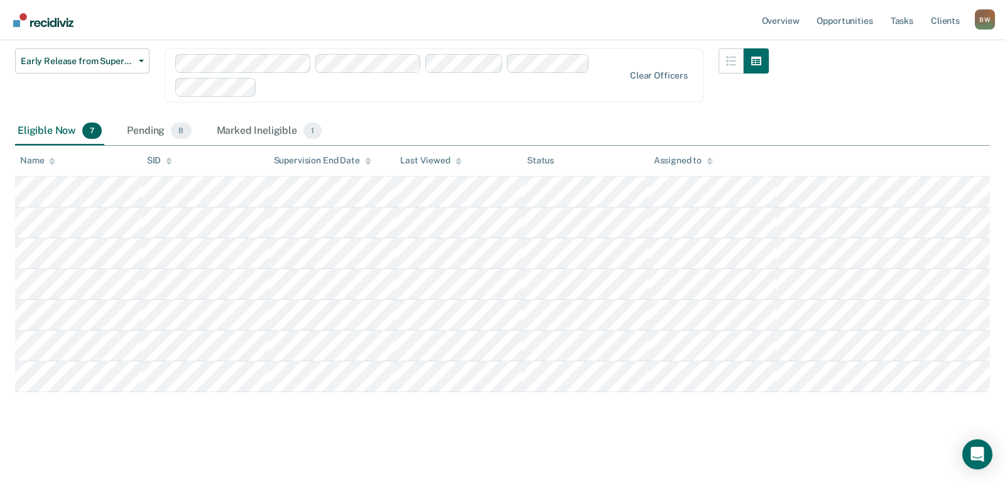
click at [179, 439] on main "Early Release from Supervision Supervision clients may be eligible for Early Re…" at bounding box center [502, 190] width 1005 height 576
click at [185, 126] on span "8" at bounding box center [181, 130] width 20 height 16
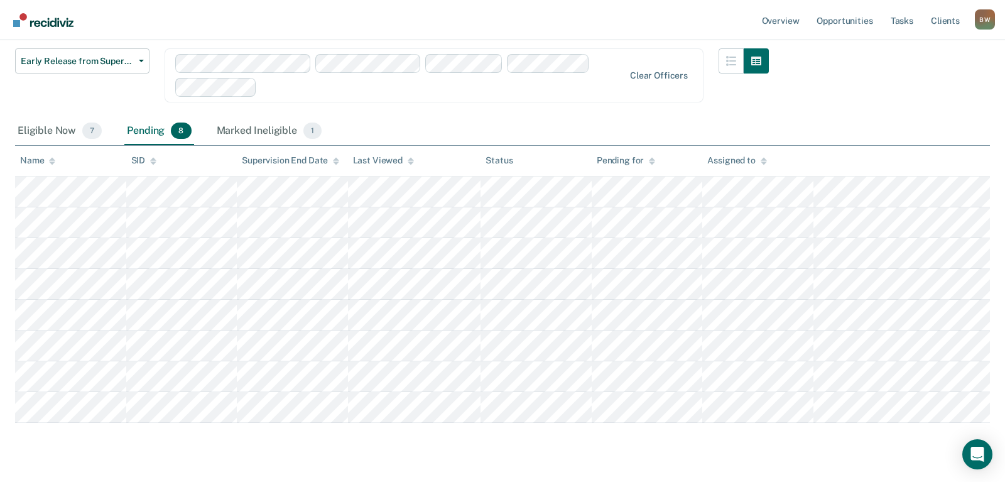
click at [180, 131] on span "8" at bounding box center [181, 130] width 20 height 16
click at [837, 80] on div "Early Release from Supervision Supervision clients may be eligible for Early Re…" at bounding box center [502, 170] width 974 height 497
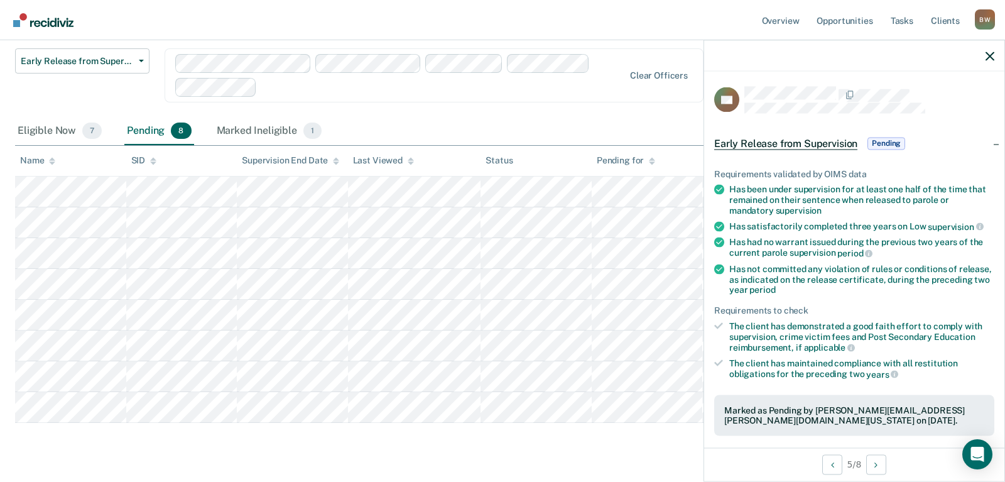
scroll to position [256, 0]
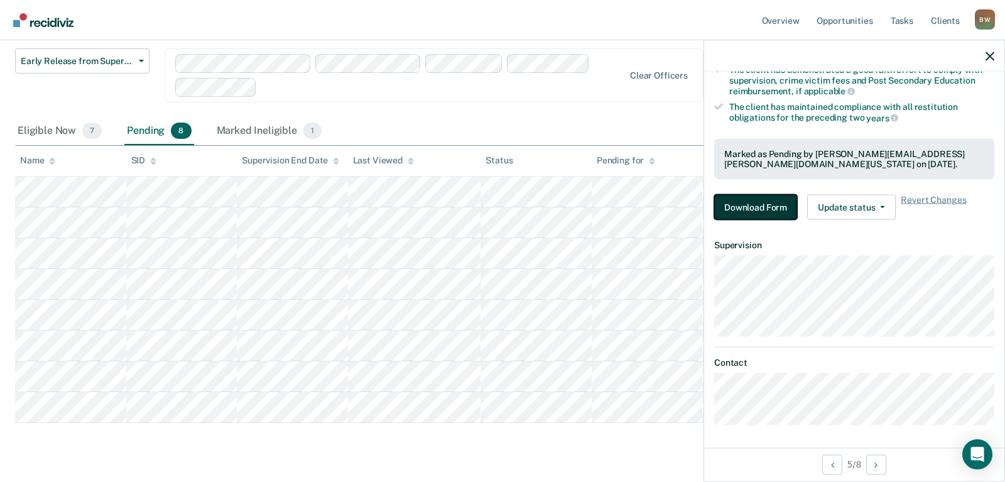
click at [756, 205] on button "Download Form" at bounding box center [755, 207] width 83 height 25
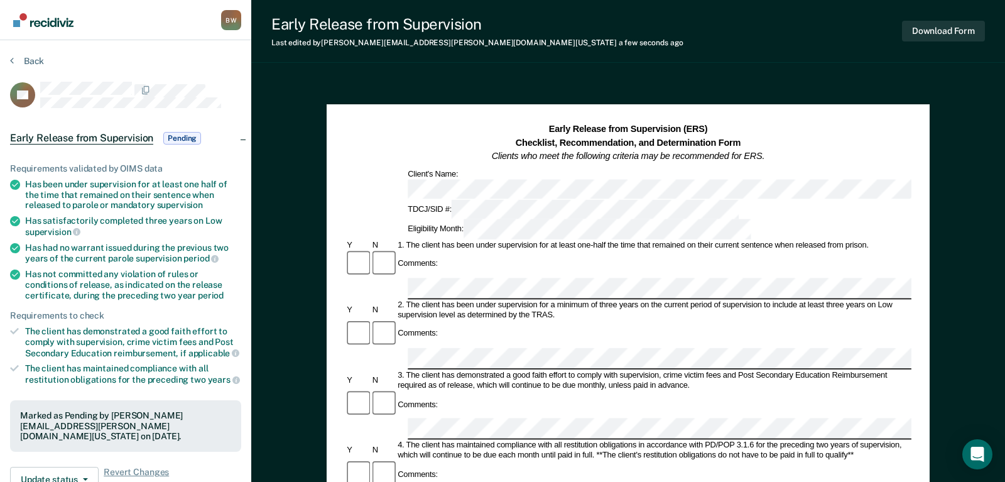
click at [465, 320] on div "Comments:" at bounding box center [628, 334] width 566 height 28
click at [460, 320] on div "Comments:" at bounding box center [628, 334] width 566 height 28
click at [496, 391] on div "Comments:" at bounding box center [628, 416] width 566 height 50
click at [934, 33] on button "Download Form" at bounding box center [943, 31] width 83 height 21
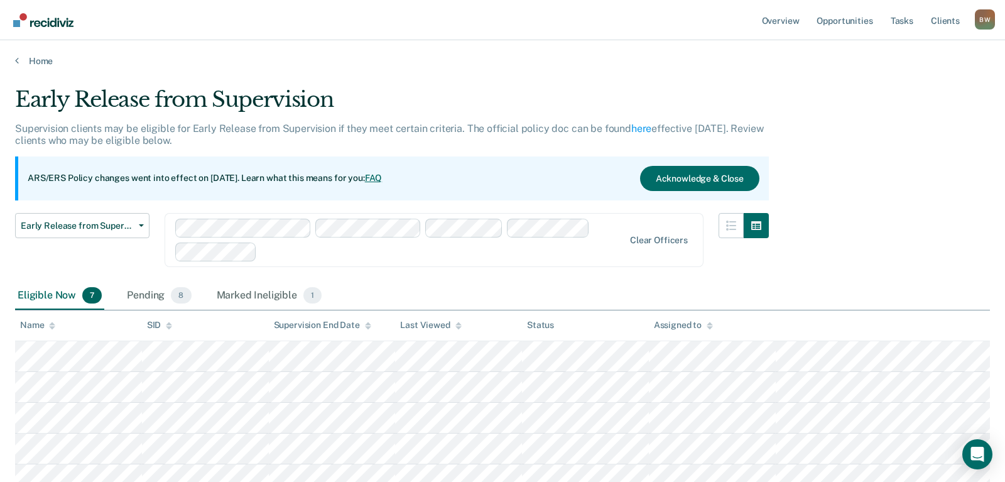
scroll to position [165, 0]
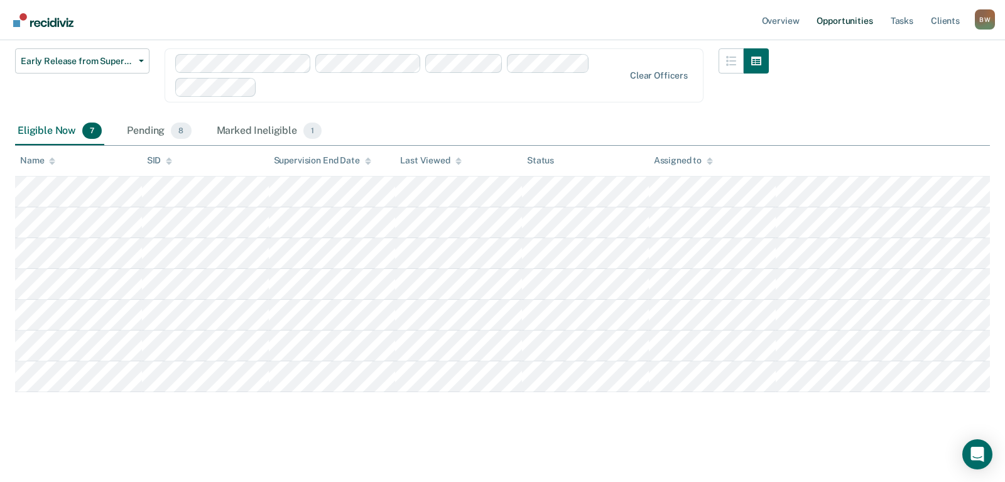
click at [838, 14] on link "Opportunities" at bounding box center [844, 20] width 61 height 40
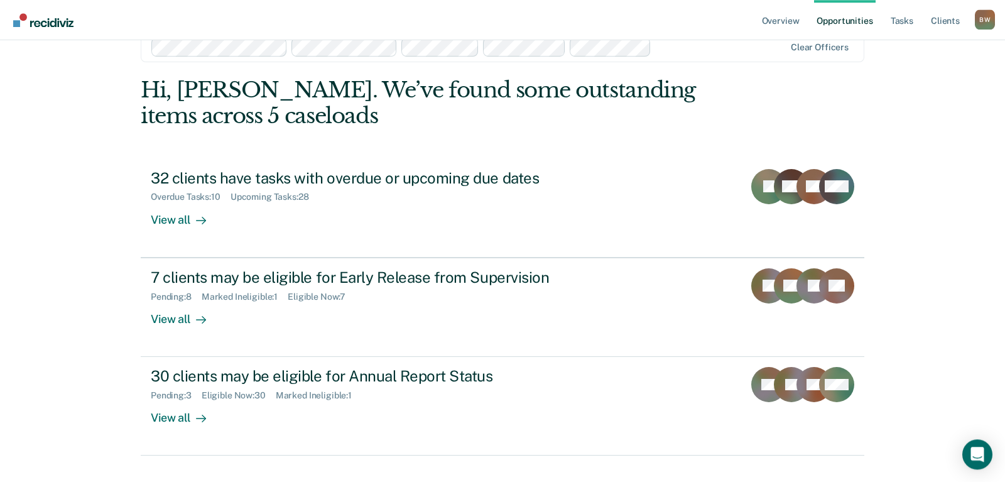
scroll to position [52, 0]
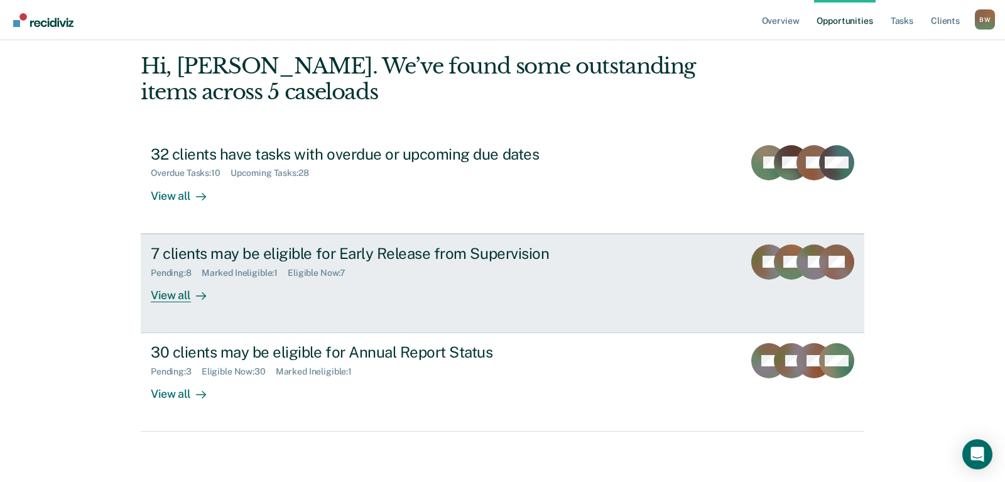
click at [237, 252] on div "7 clients may be eligible for Early Release from Supervision" at bounding box center [371, 253] width 441 height 18
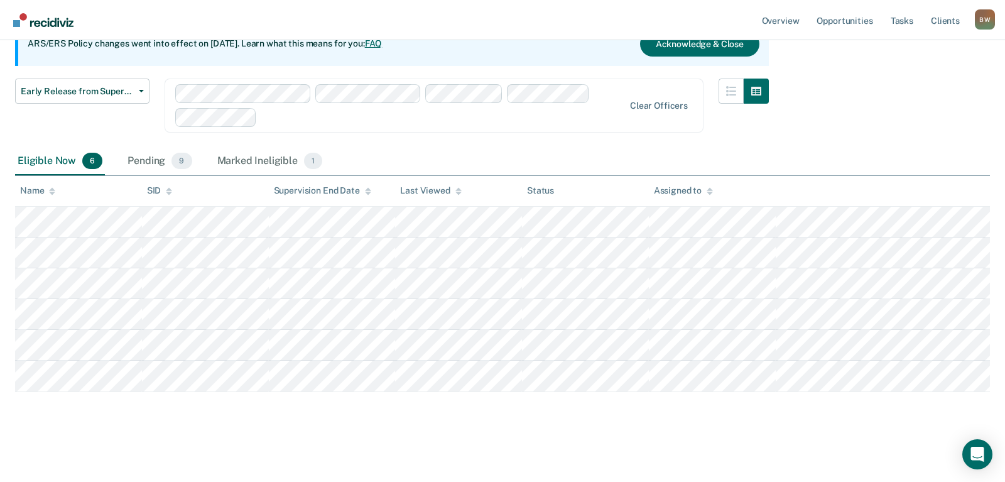
scroll to position [134, 0]
